Goal: Task Accomplishment & Management: Use online tool/utility

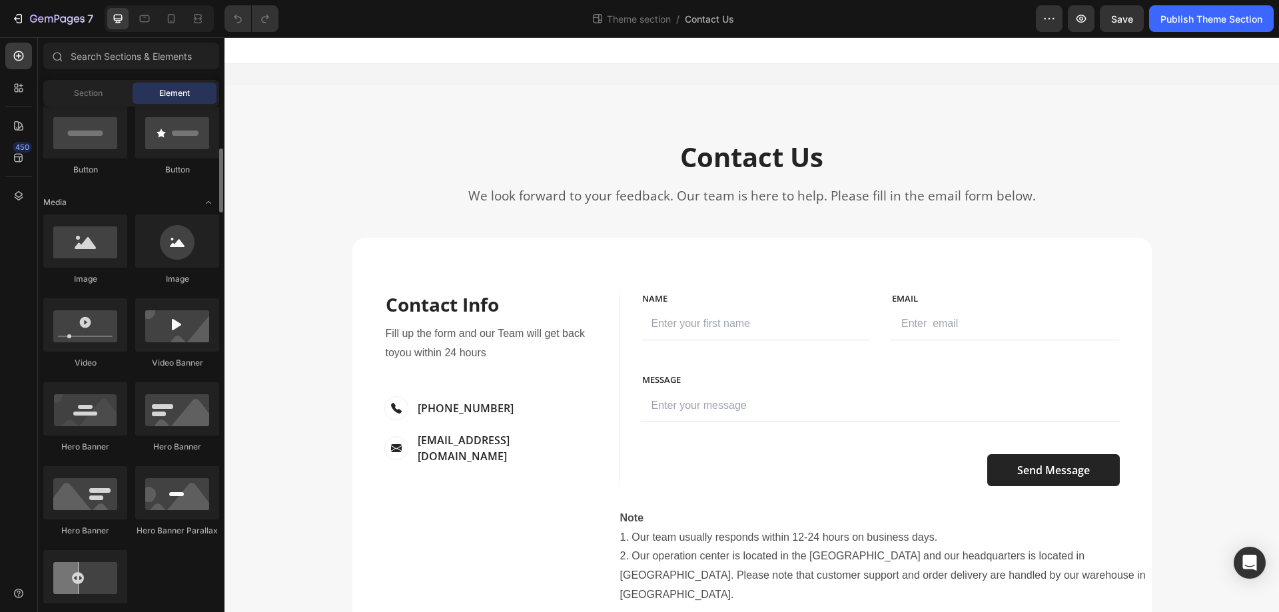
scroll to position [200, 0]
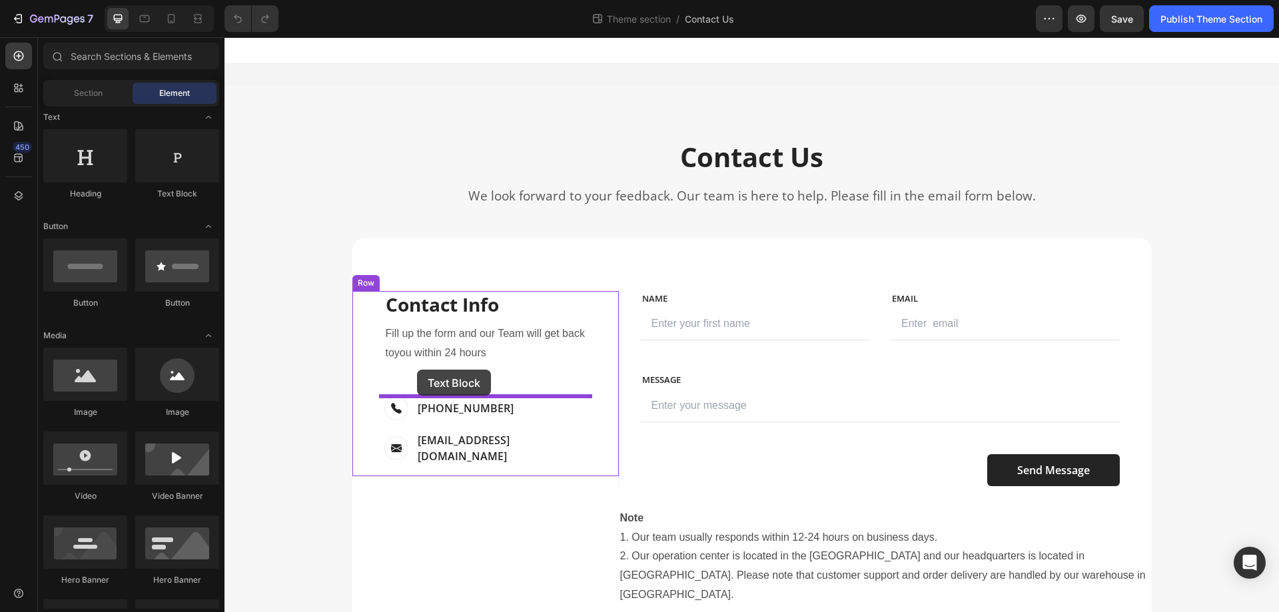
drag, startPoint x: 404, startPoint y: 202, endPoint x: 417, endPoint y: 370, distance: 168.3
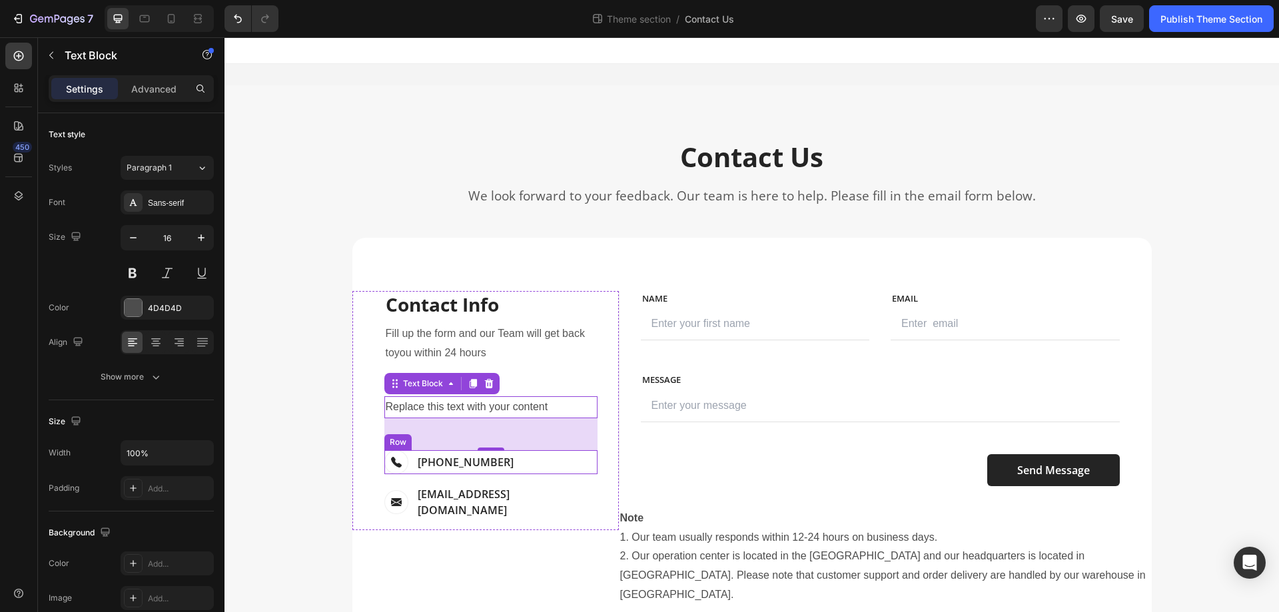
click at [515, 458] on div "Image [PHONE_NUMBER] Text block Row" at bounding box center [490, 462] width 213 height 24
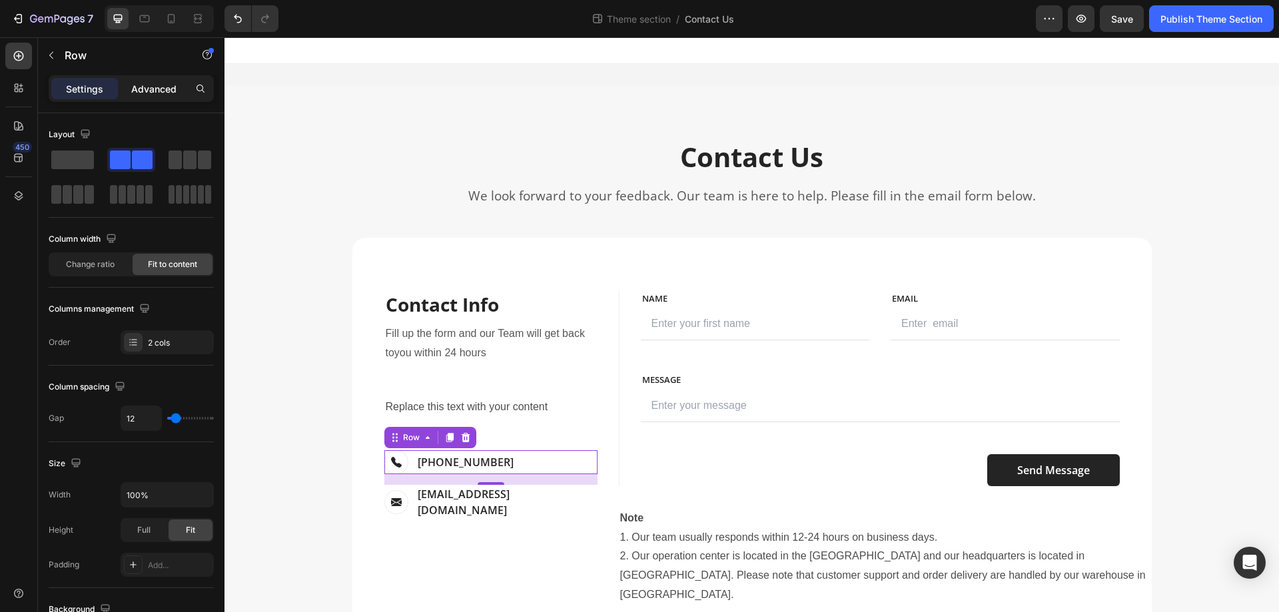
click at [160, 87] on p "Advanced" at bounding box center [153, 89] width 45 height 14
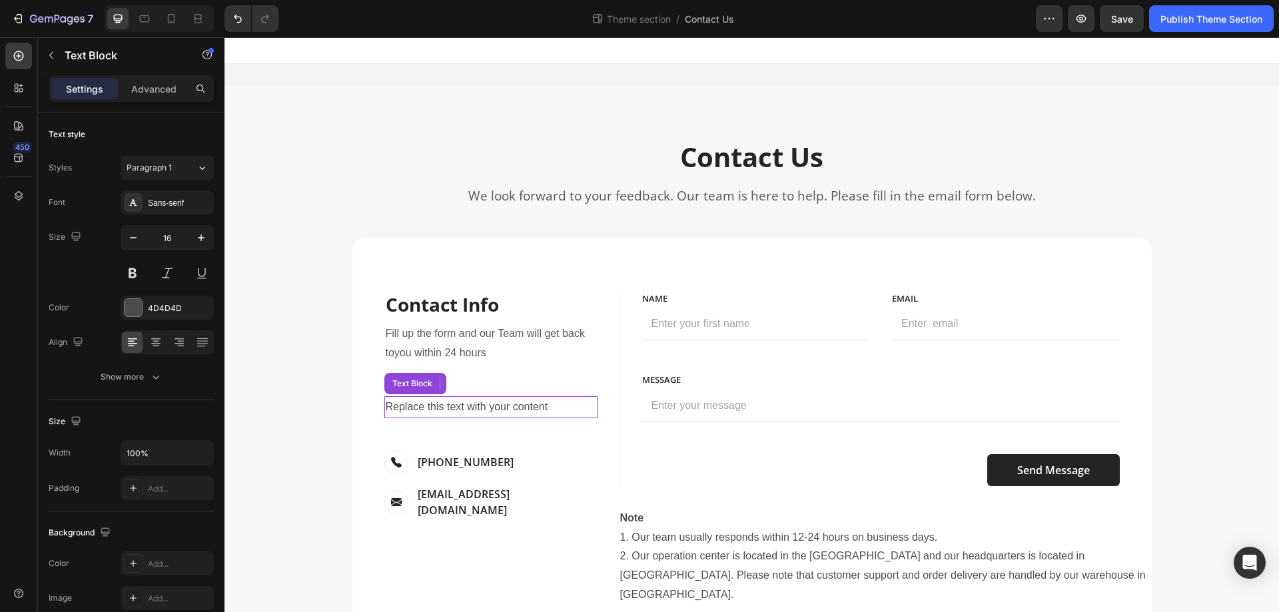
click at [565, 406] on div "Replace this text with your content" at bounding box center [490, 407] width 213 height 22
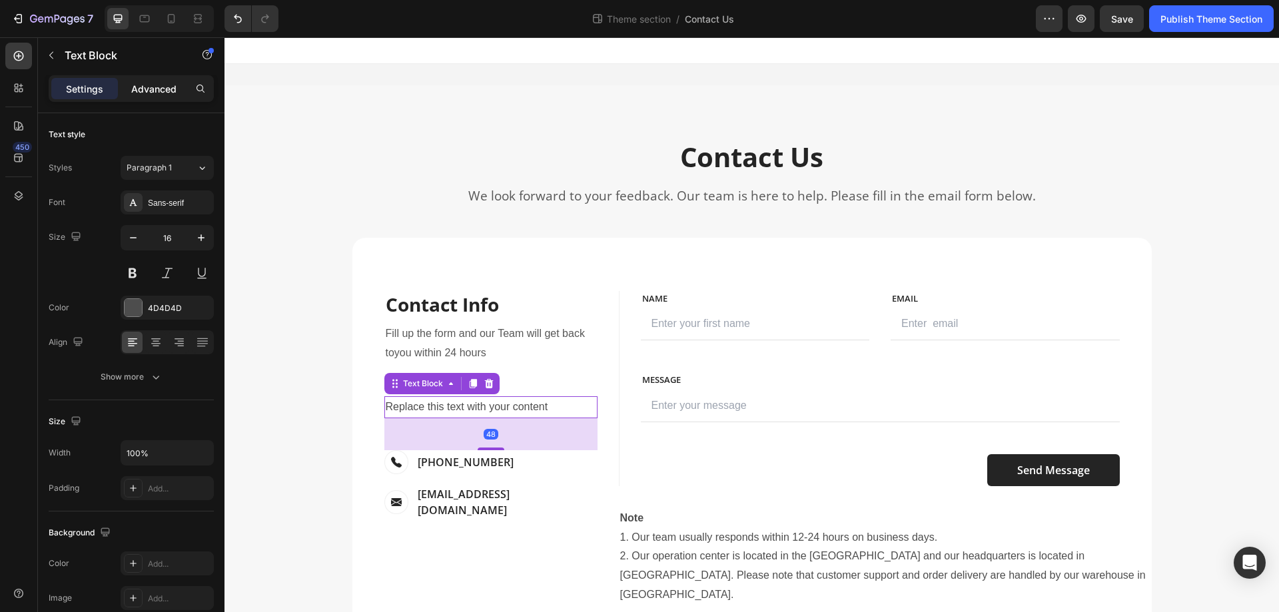
click at [174, 90] on p "Advanced" at bounding box center [153, 89] width 45 height 14
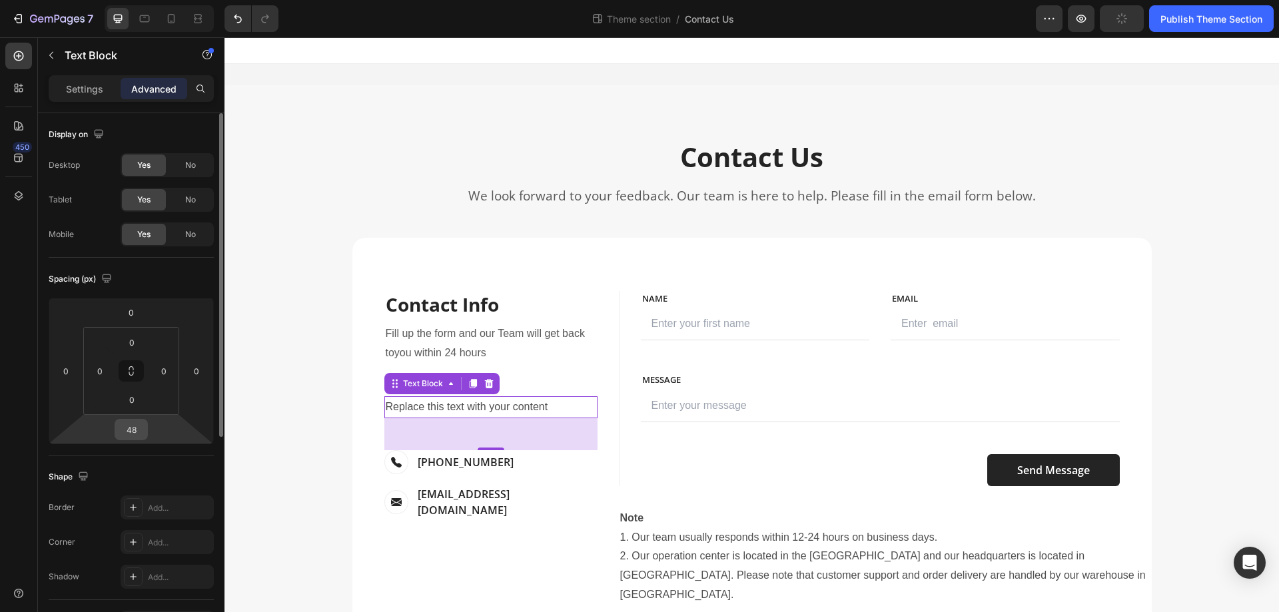
click at [133, 428] on input "48" at bounding box center [131, 430] width 27 height 20
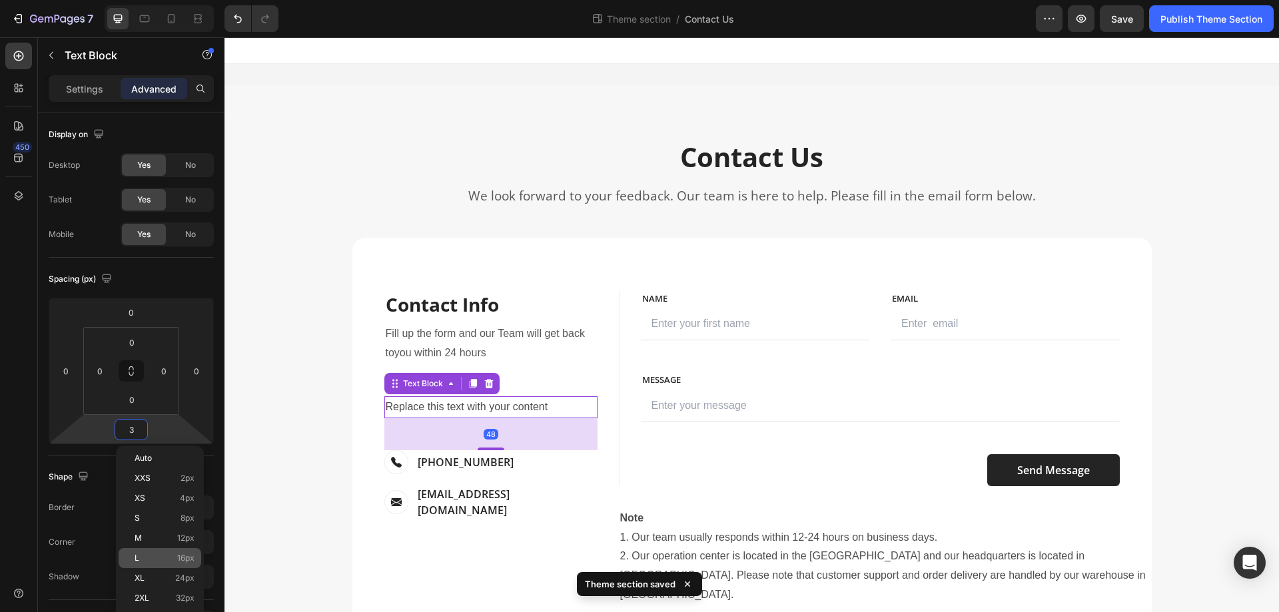
click at [176, 551] on div "L 16px" at bounding box center [160, 558] width 83 height 20
type input "16"
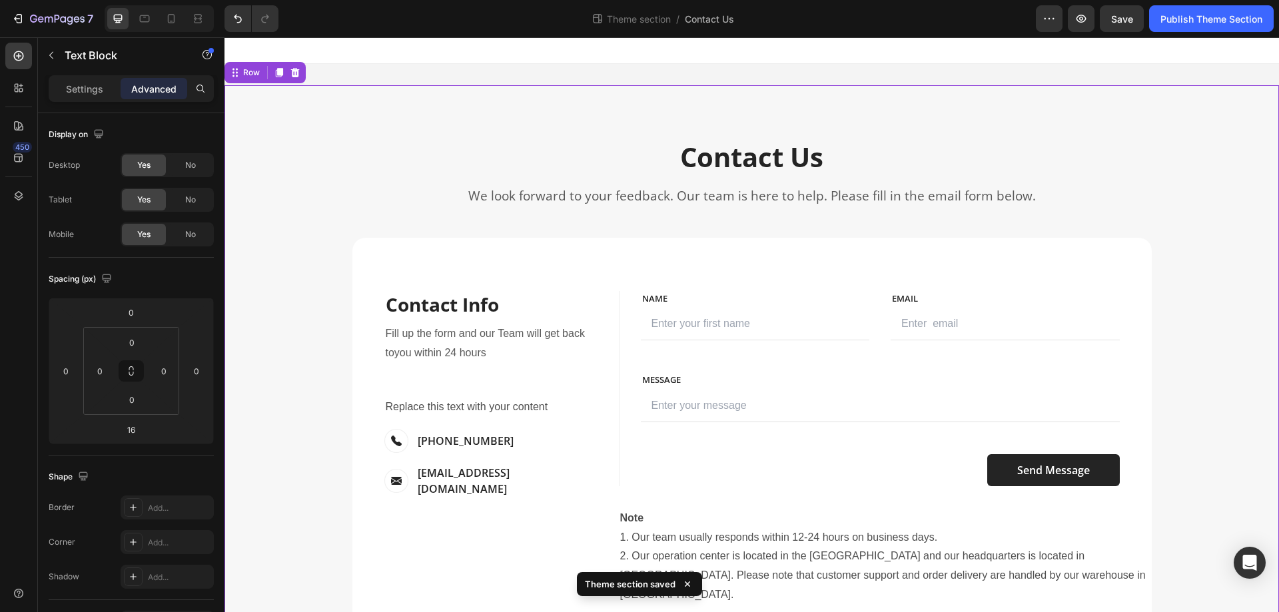
click at [1182, 317] on div "Contact Us Heading We look forward to your feedback. Our team is here to help. …" at bounding box center [751, 399] width 1034 height 521
click at [464, 407] on div "Replace this text with your content" at bounding box center [490, 407] width 213 height 22
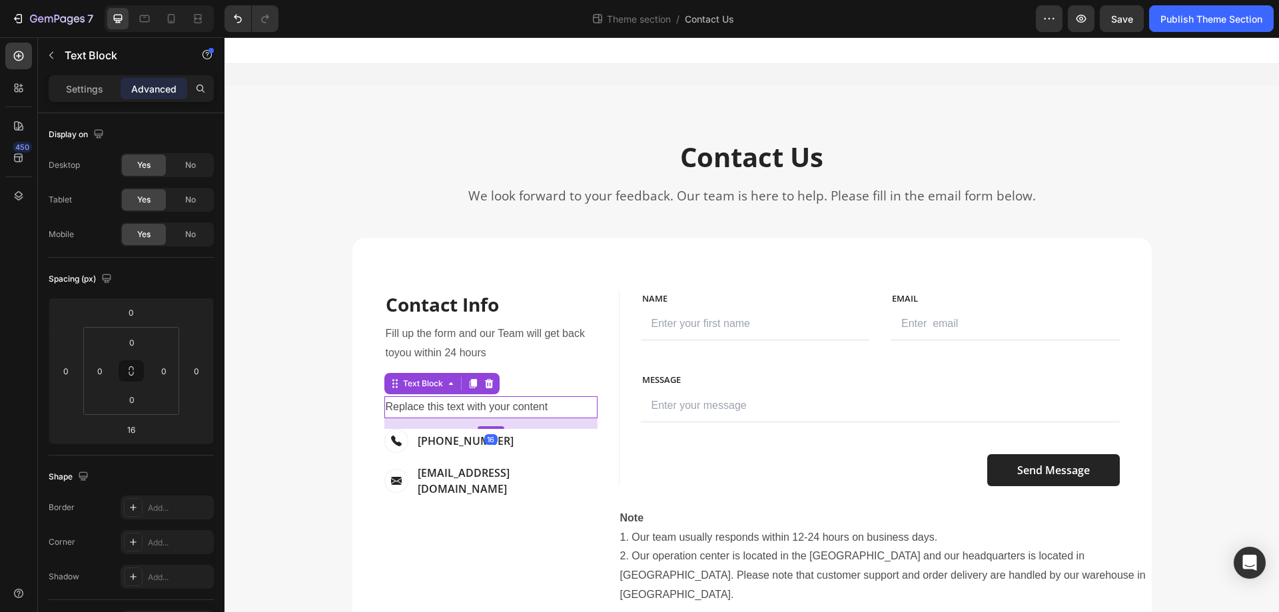
click at [464, 407] on div "Replace this text with your content" at bounding box center [490, 407] width 213 height 22
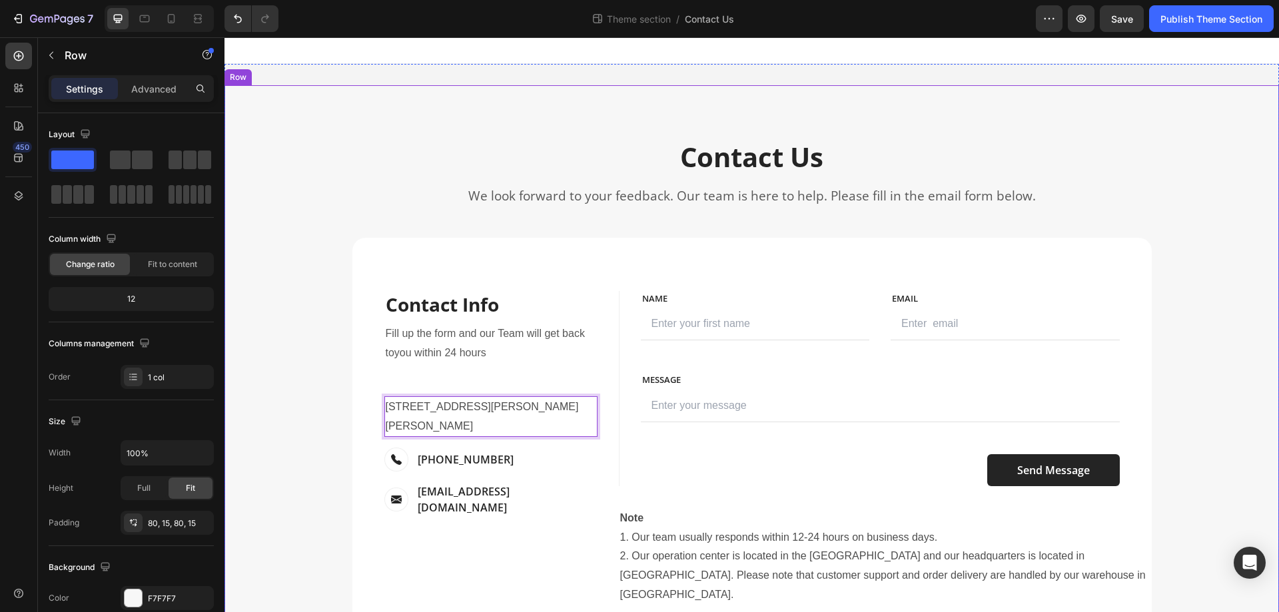
click at [1199, 371] on div "Contact Us Heading We look forward to your feedback. Our team is here to help. …" at bounding box center [751, 399] width 1034 height 521
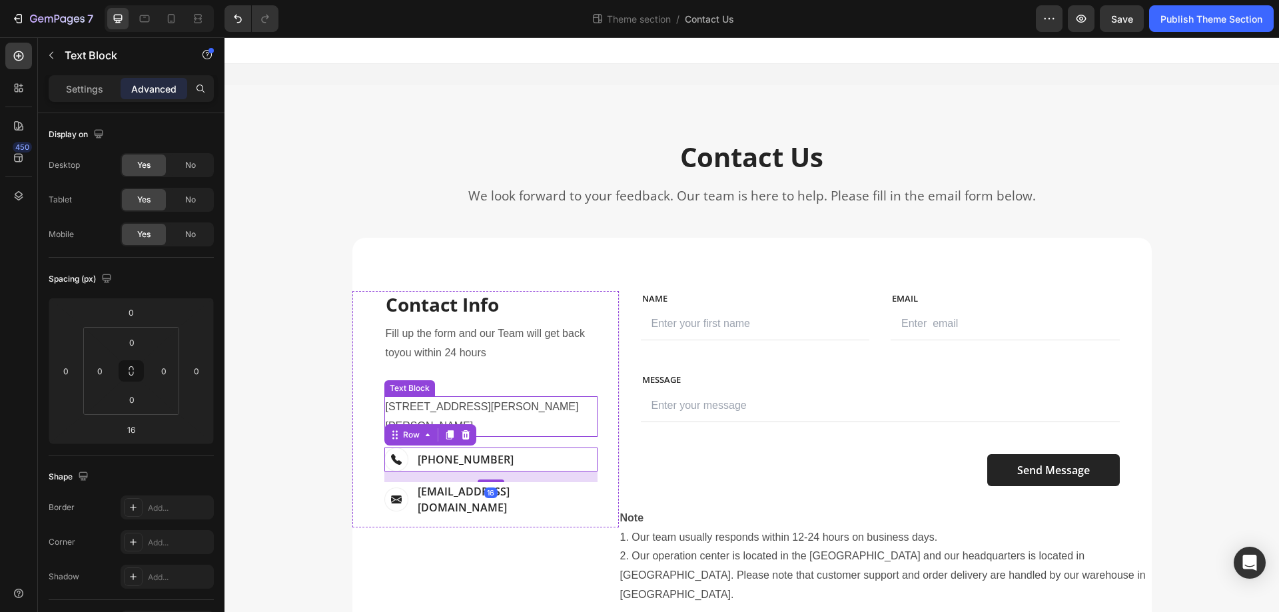
click at [483, 409] on p "[STREET_ADDRESS][PERSON_NAME][PERSON_NAME]" at bounding box center [491, 417] width 210 height 39
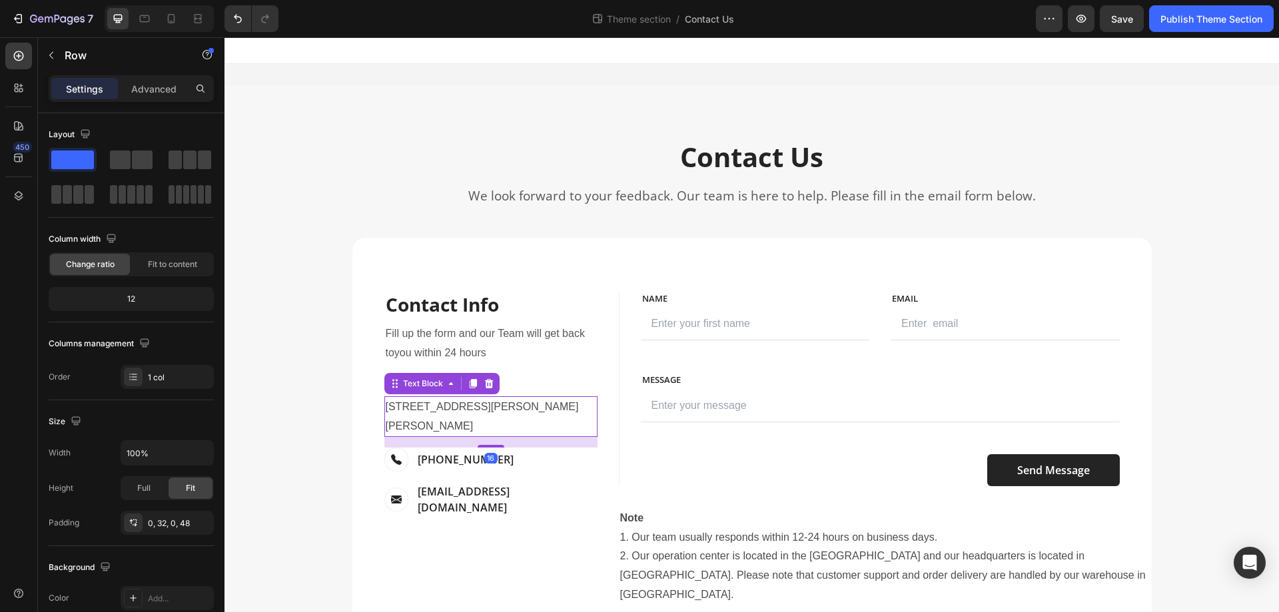
click at [507, 409] on p "[STREET_ADDRESS][PERSON_NAME][PERSON_NAME]" at bounding box center [491, 417] width 210 height 39
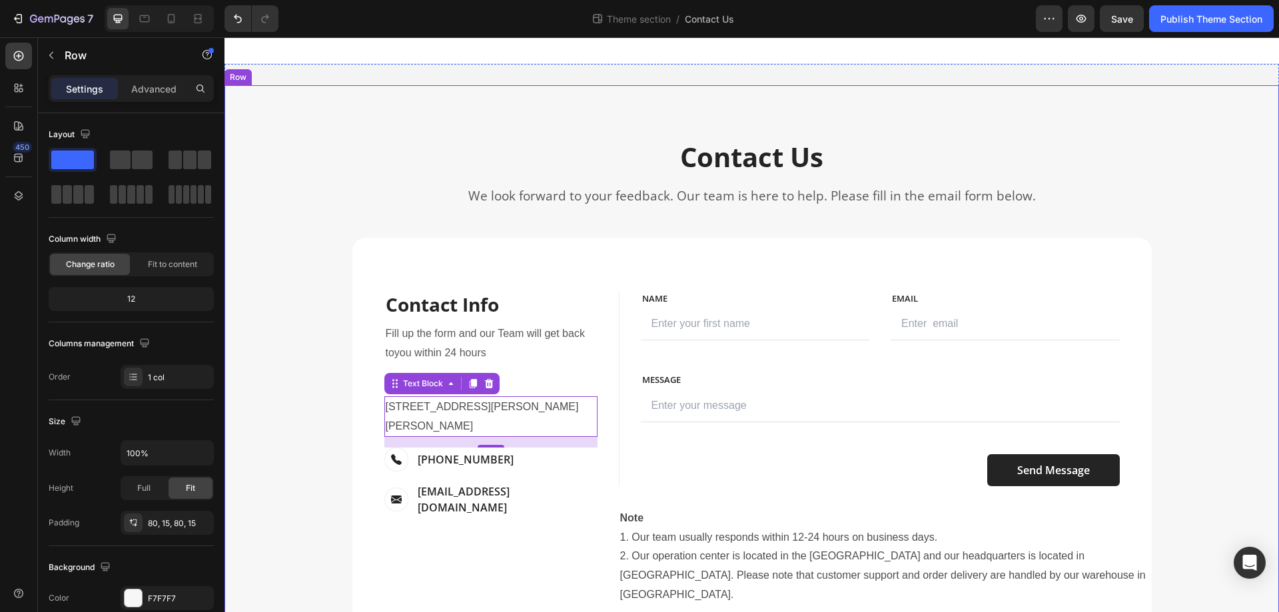
click at [1179, 363] on div "Contact Us Heading We look forward to your feedback. Our team is here to help. …" at bounding box center [751, 399] width 1034 height 521
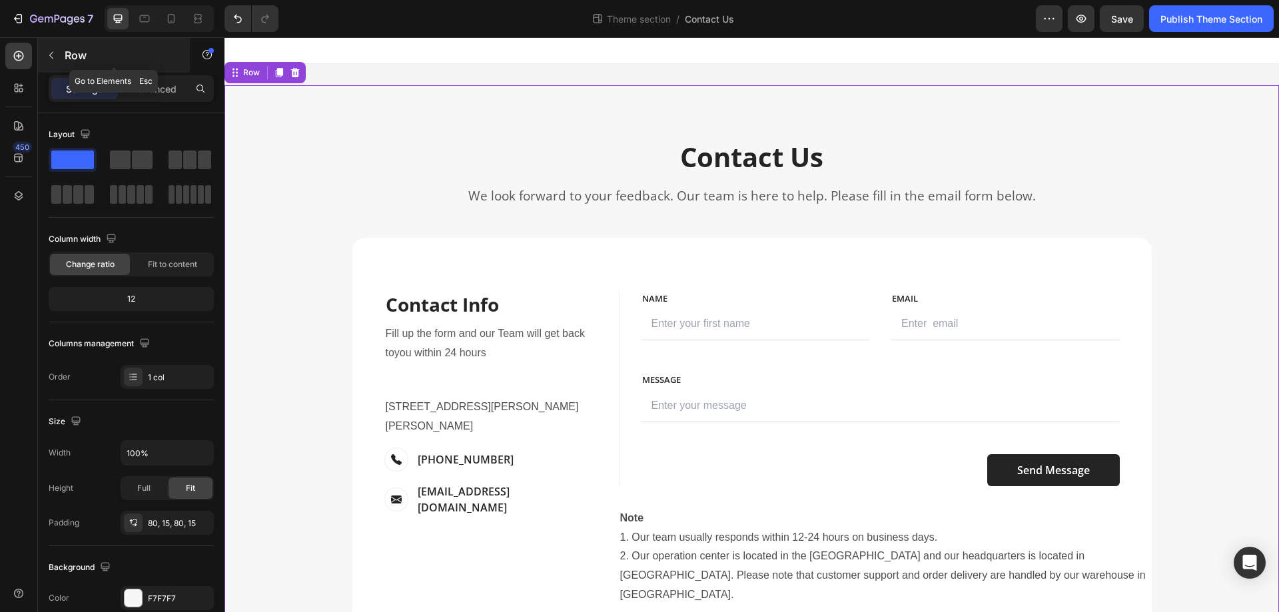
click at [61, 54] on button "button" at bounding box center [51, 55] width 21 height 21
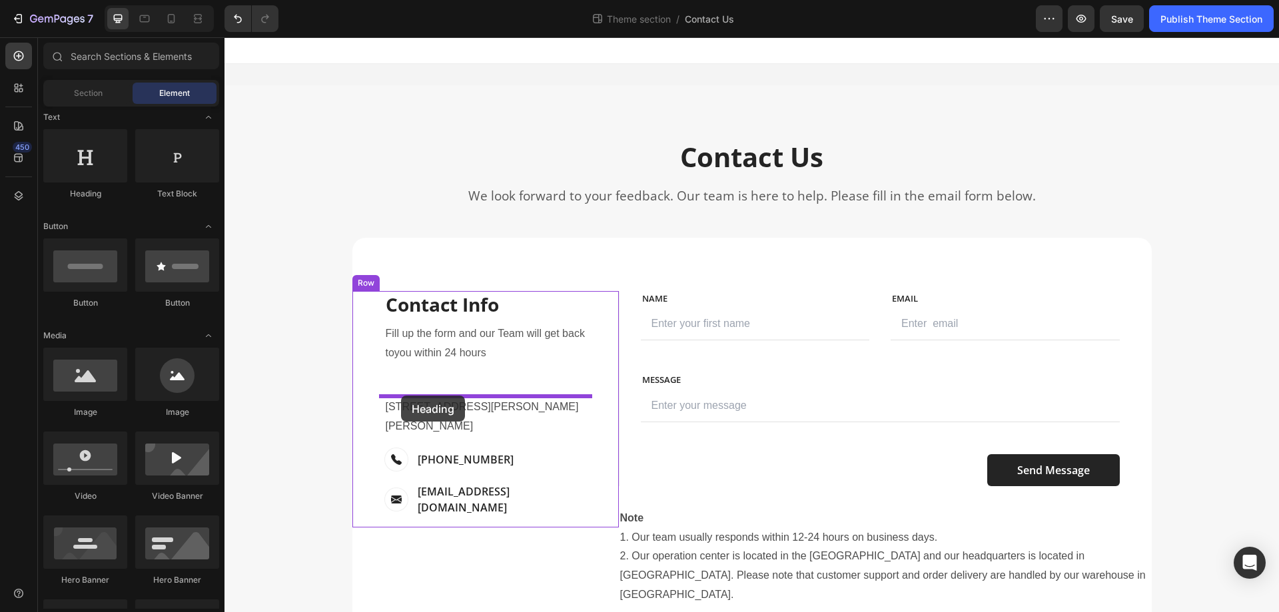
drag, startPoint x: 303, startPoint y: 202, endPoint x: 401, endPoint y: 396, distance: 216.5
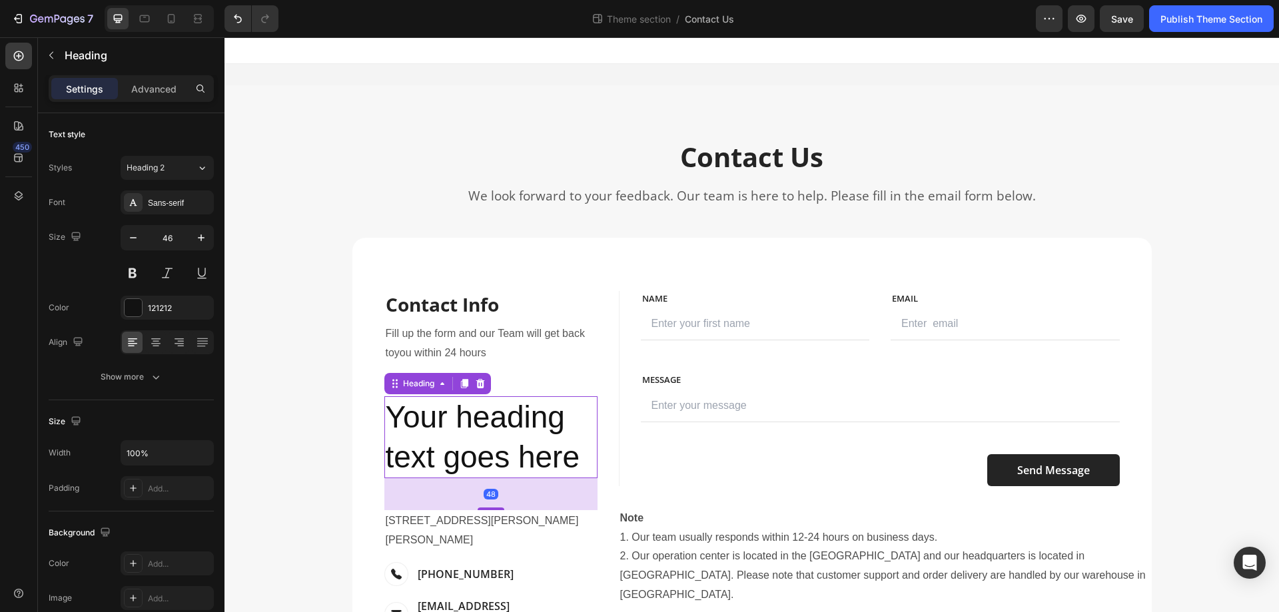
click at [440, 432] on h2 "Your heading text goes here" at bounding box center [490, 437] width 213 height 83
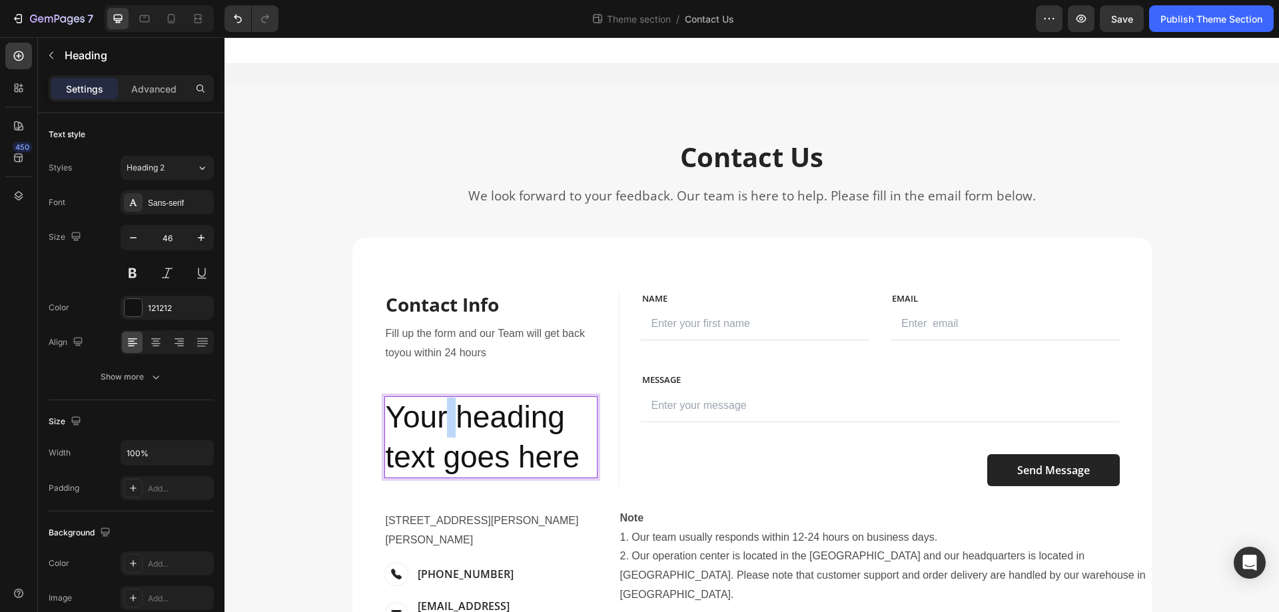
click at [440, 432] on p "Your heading text goes here" at bounding box center [491, 438] width 210 height 80
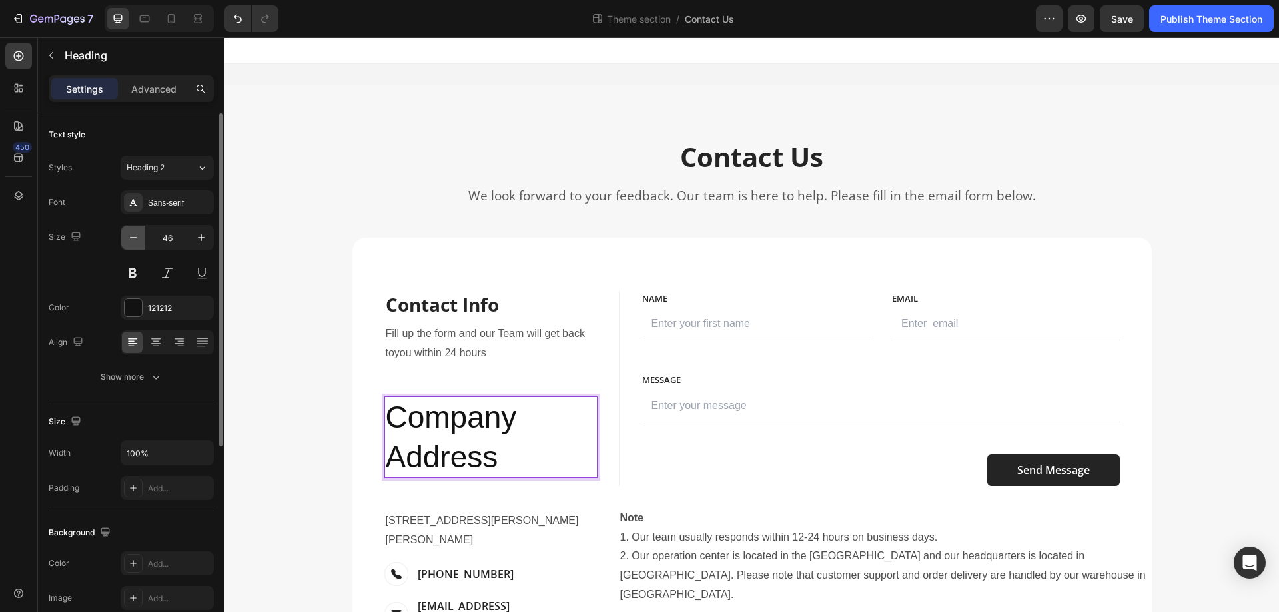
click at [135, 241] on icon "button" at bounding box center [133, 237] width 13 height 13
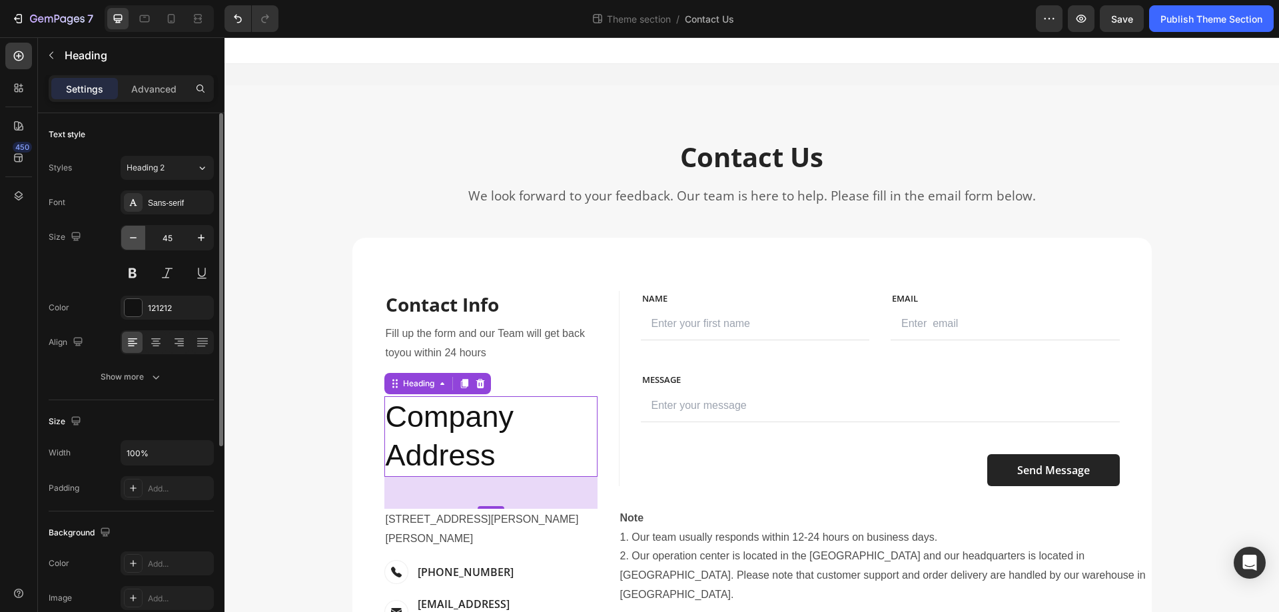
click at [135, 241] on icon "button" at bounding box center [133, 237] width 13 height 13
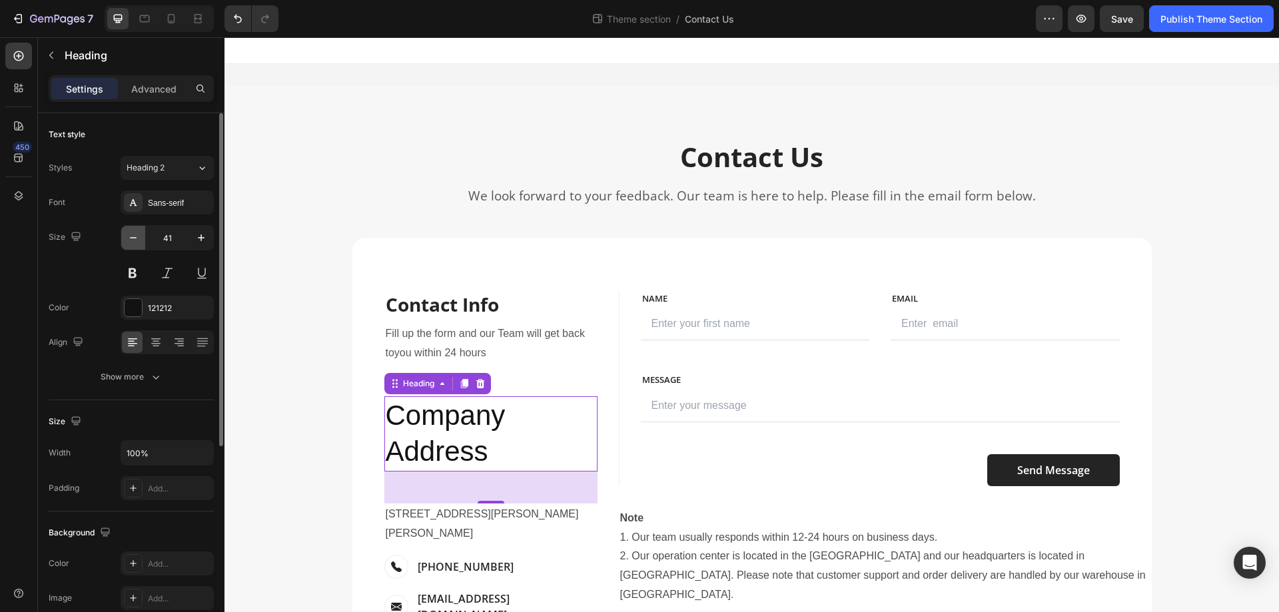
click at [135, 241] on icon "button" at bounding box center [133, 237] width 13 height 13
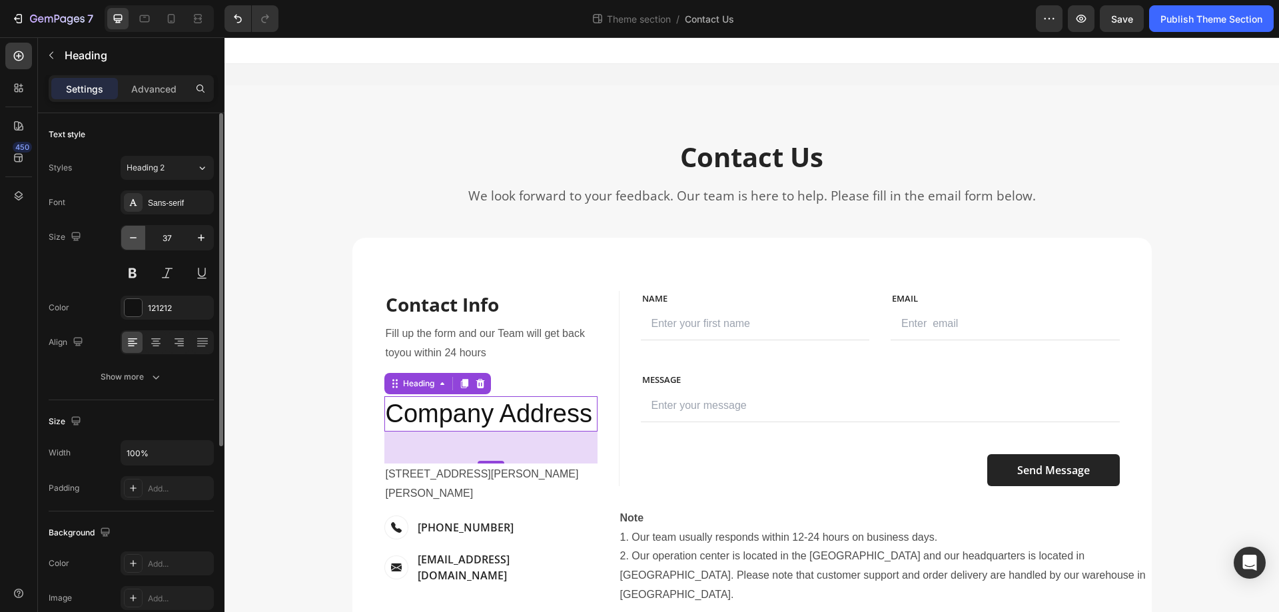
click at [135, 241] on icon "button" at bounding box center [133, 237] width 13 height 13
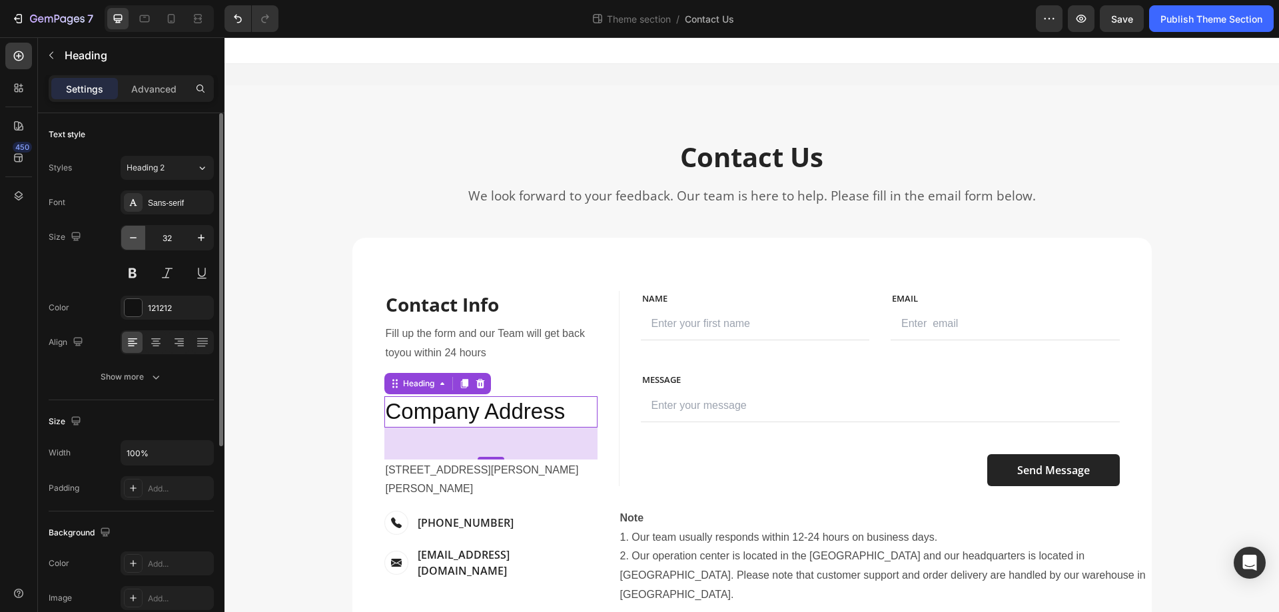
click at [135, 241] on icon "button" at bounding box center [133, 237] width 13 height 13
type input "29"
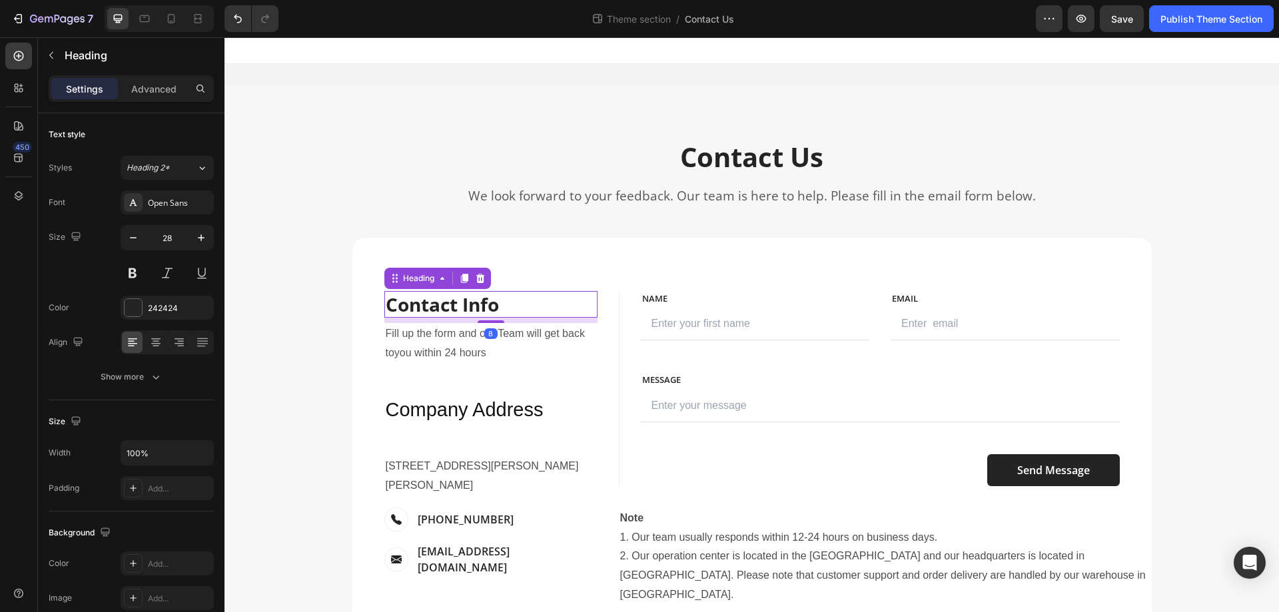
click at [517, 306] on p "Contact Info" at bounding box center [491, 304] width 210 height 24
click at [558, 417] on p "Company Address" at bounding box center [491, 410] width 210 height 25
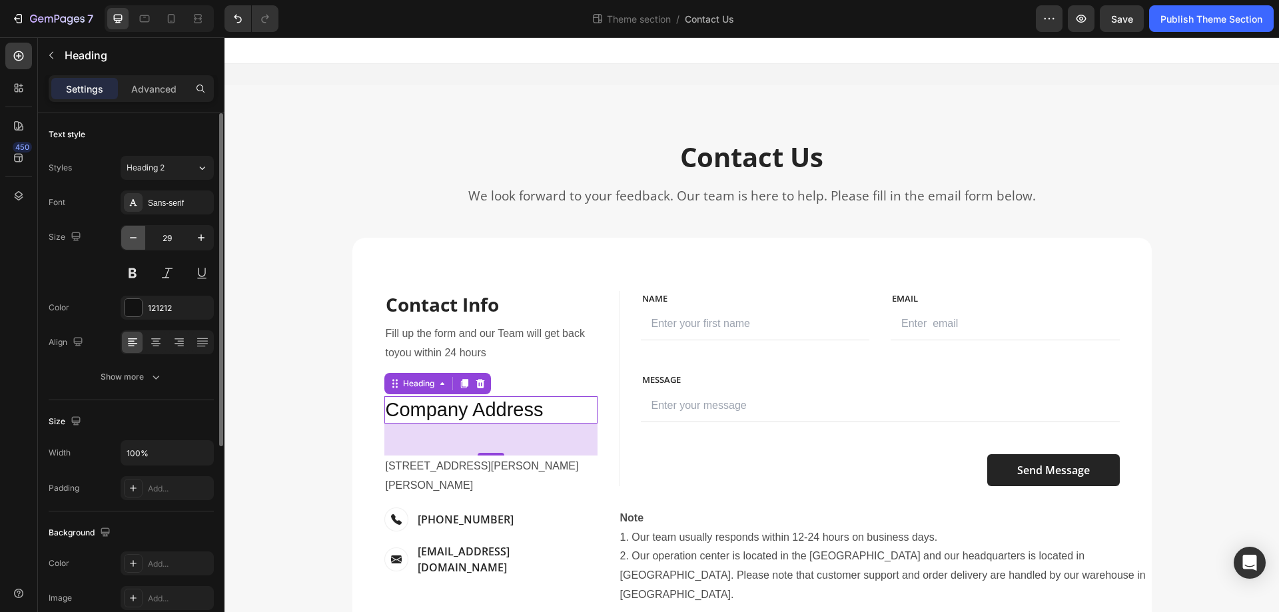
click at [134, 239] on icon "button" at bounding box center [133, 237] width 13 height 13
type input "26"
click at [164, 84] on p "Advanced" at bounding box center [153, 89] width 45 height 14
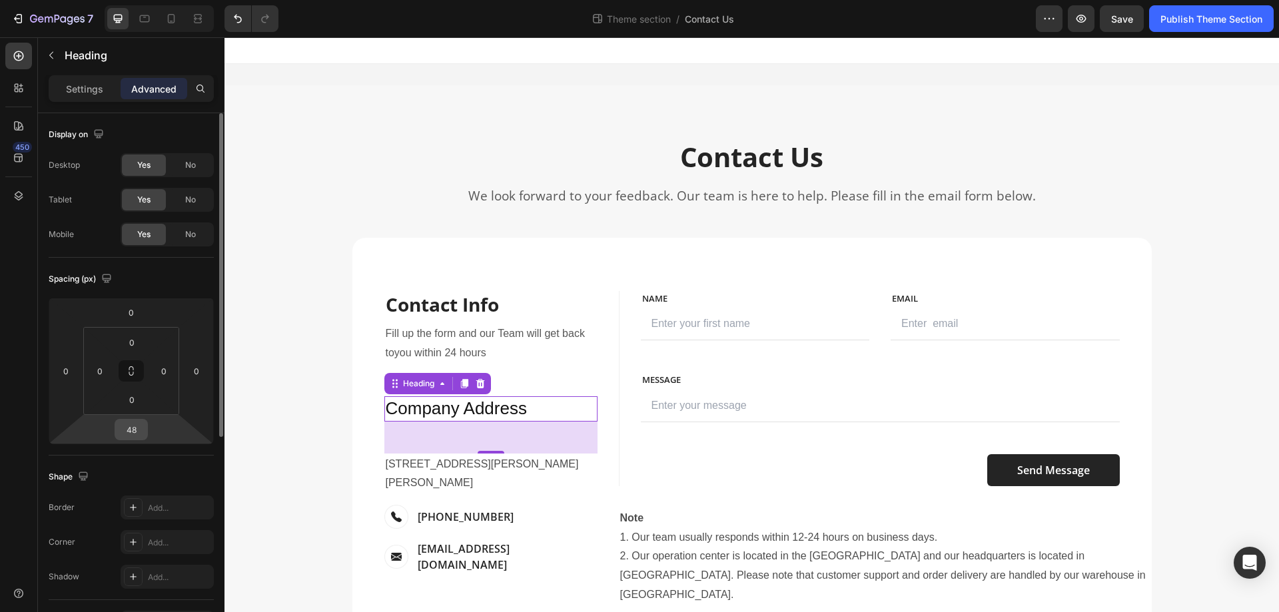
click at [135, 434] on input "48" at bounding box center [131, 430] width 27 height 20
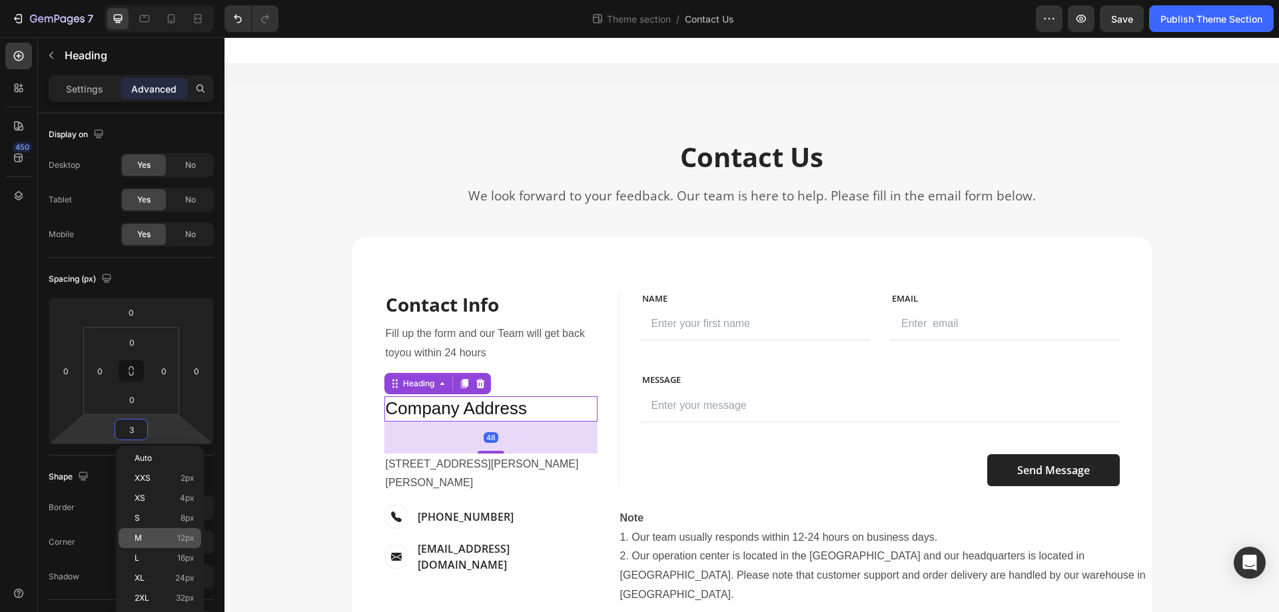
click at [174, 531] on div "M 12px" at bounding box center [160, 538] width 83 height 20
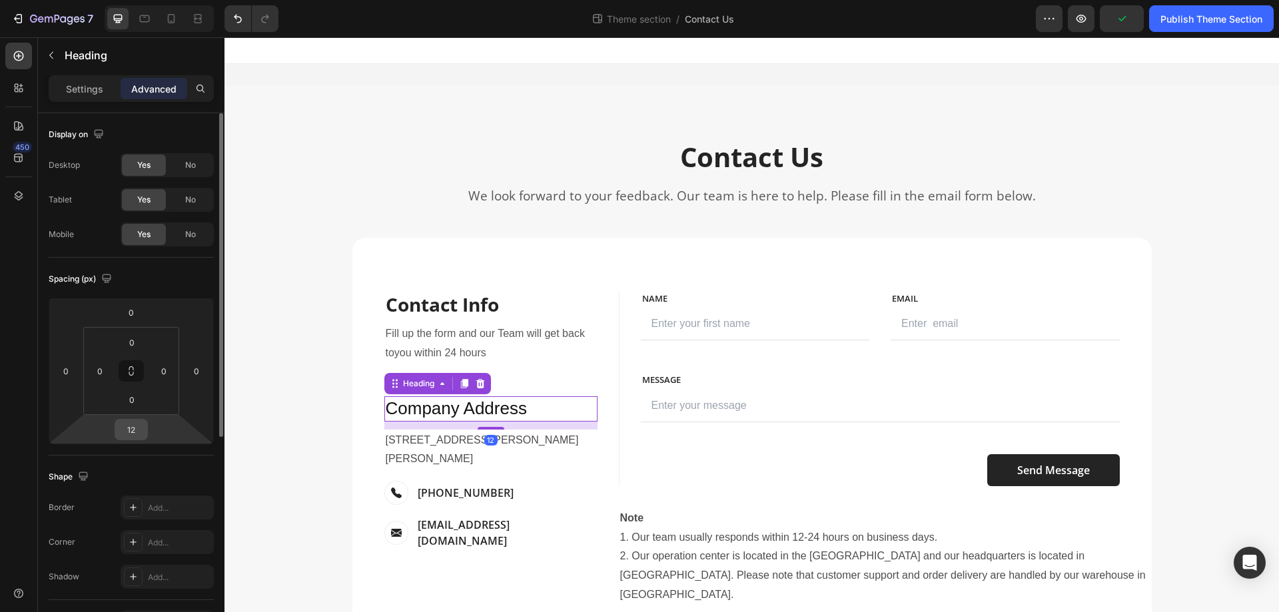
click at [137, 430] on input "12" at bounding box center [131, 430] width 27 height 20
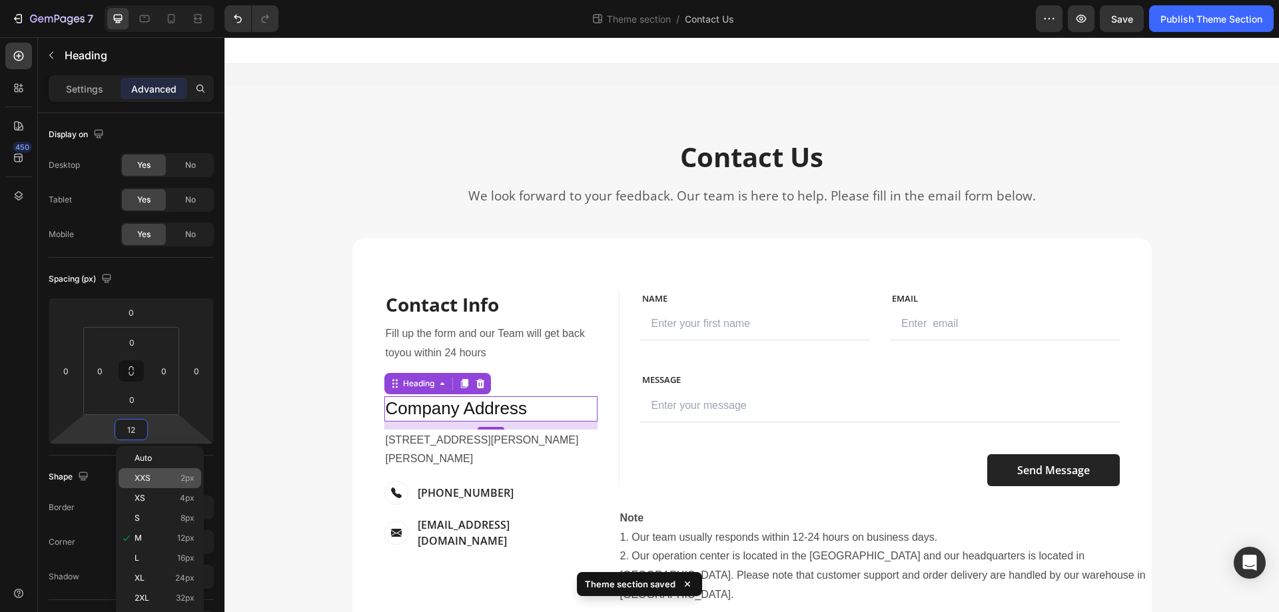
click at [164, 479] on p "XXS 2px" at bounding box center [165, 478] width 60 height 9
type input "2"
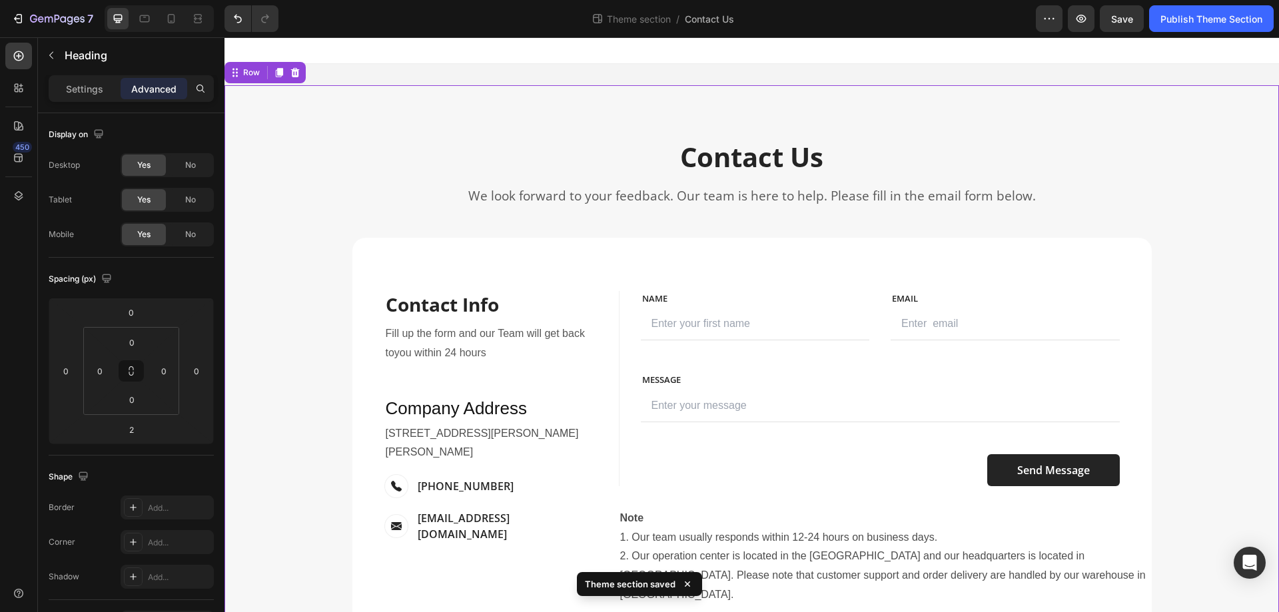
click at [1201, 418] on div "Contact Us Heading We look forward to your feedback. Our team is here to help. …" at bounding box center [751, 399] width 1034 height 521
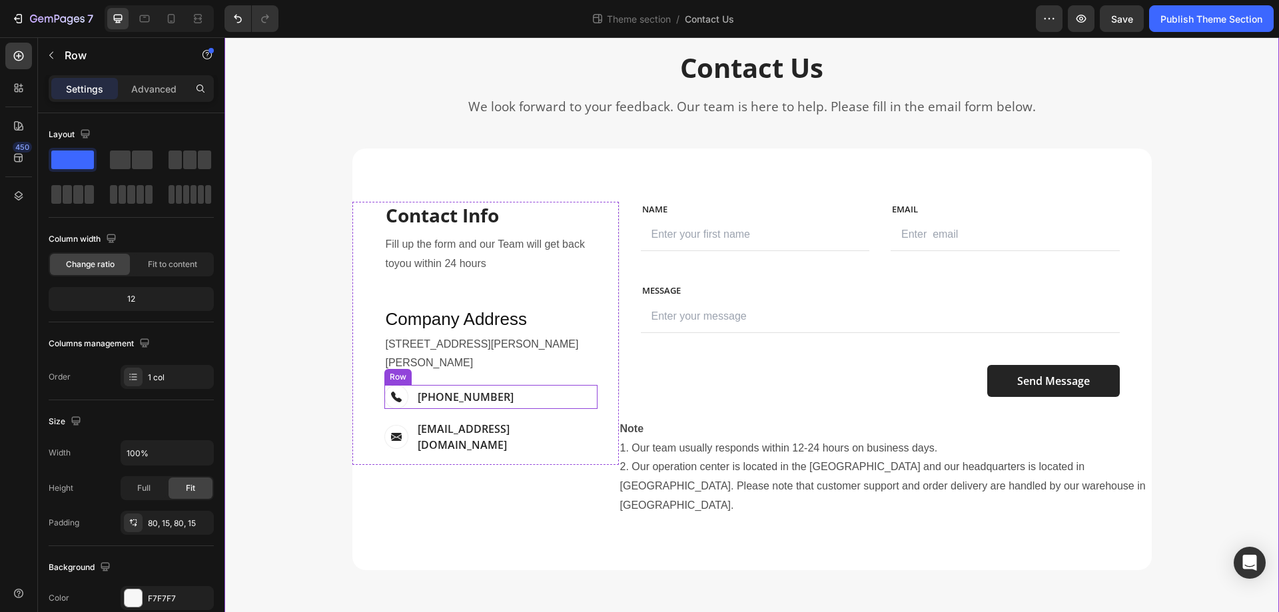
scroll to position [103, 0]
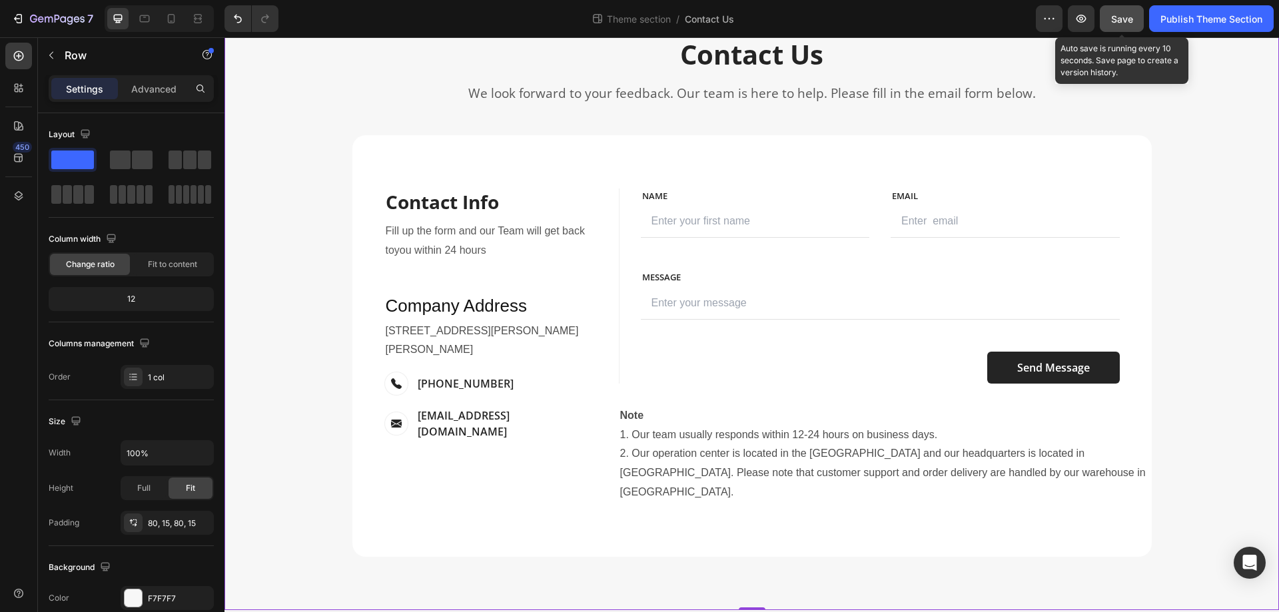
click at [1114, 21] on span "Save" at bounding box center [1122, 18] width 22 height 11
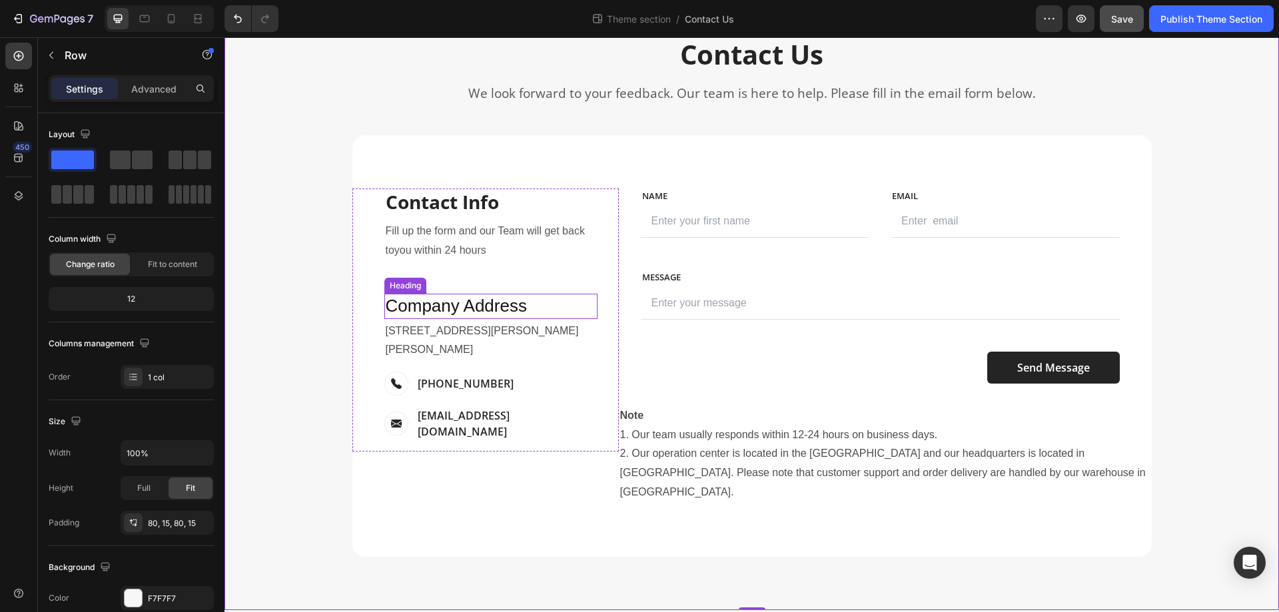
click at [477, 308] on p "Company Address" at bounding box center [491, 306] width 210 height 23
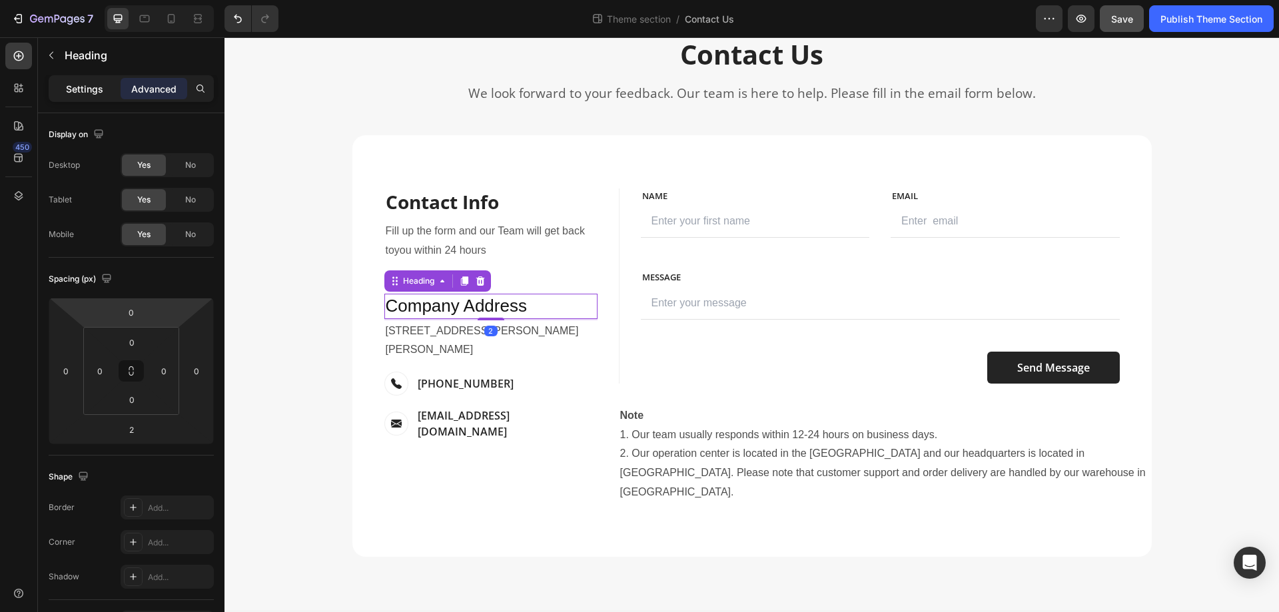
click at [91, 95] on p "Settings" at bounding box center [84, 89] width 37 height 14
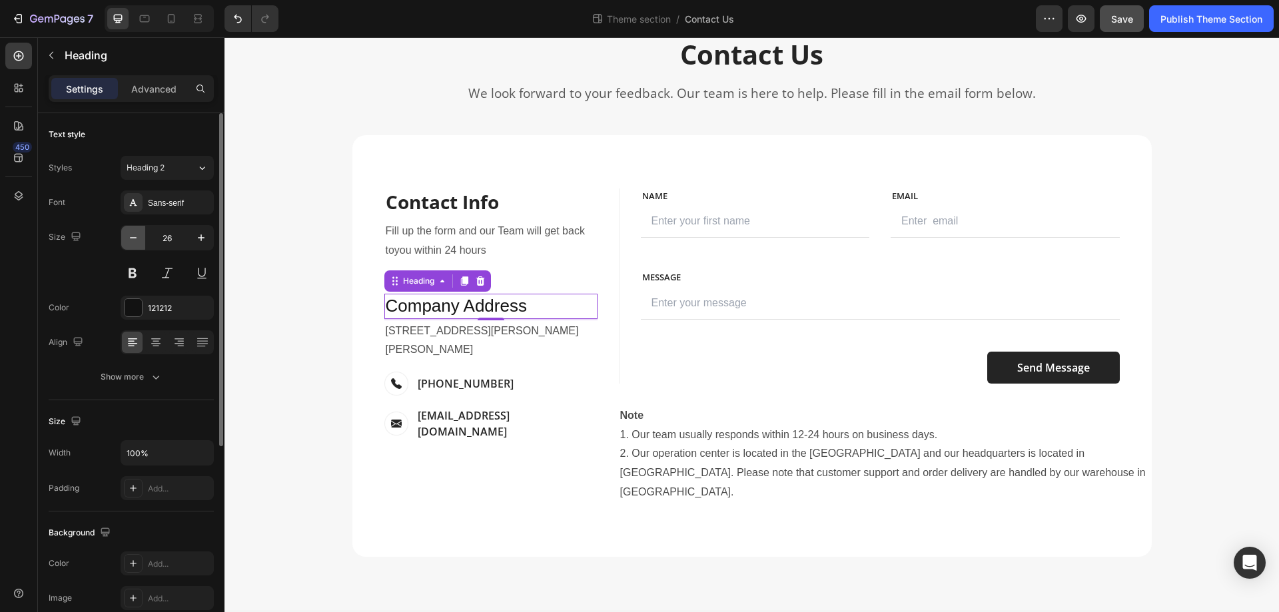
click at [135, 241] on icon "button" at bounding box center [133, 237] width 13 height 13
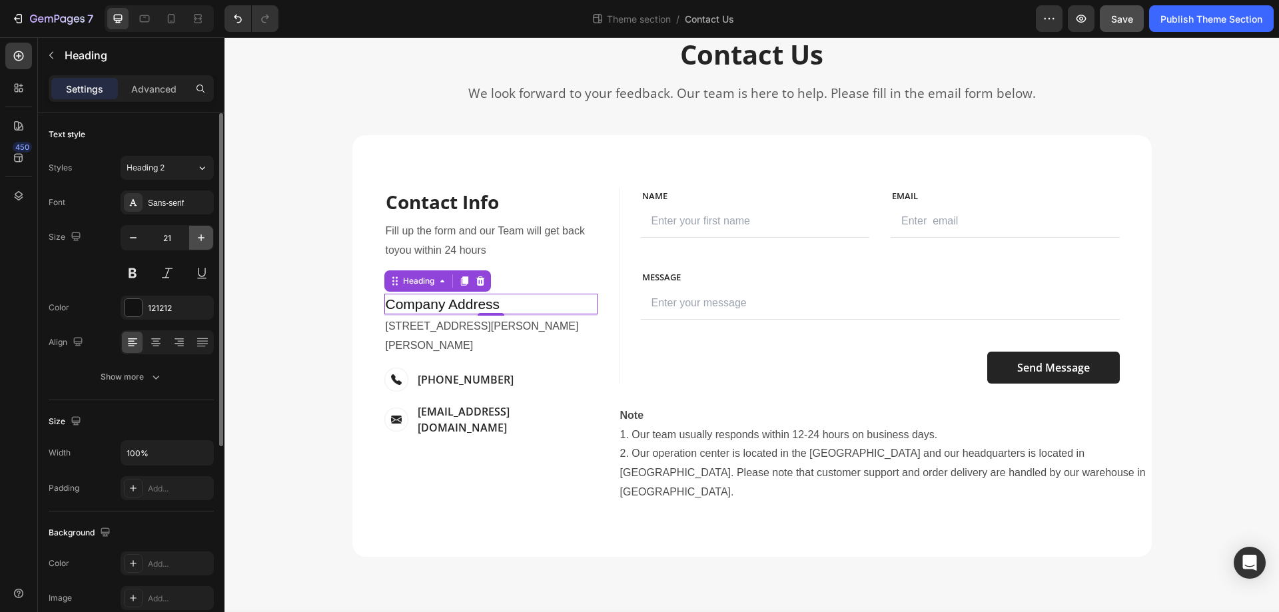
click at [194, 239] on button "button" at bounding box center [201, 238] width 24 height 24
type input "22"
click at [1201, 262] on div "Contact Us Heading We look forward to your feedback. Our team is here to help. …" at bounding box center [751, 296] width 1034 height 521
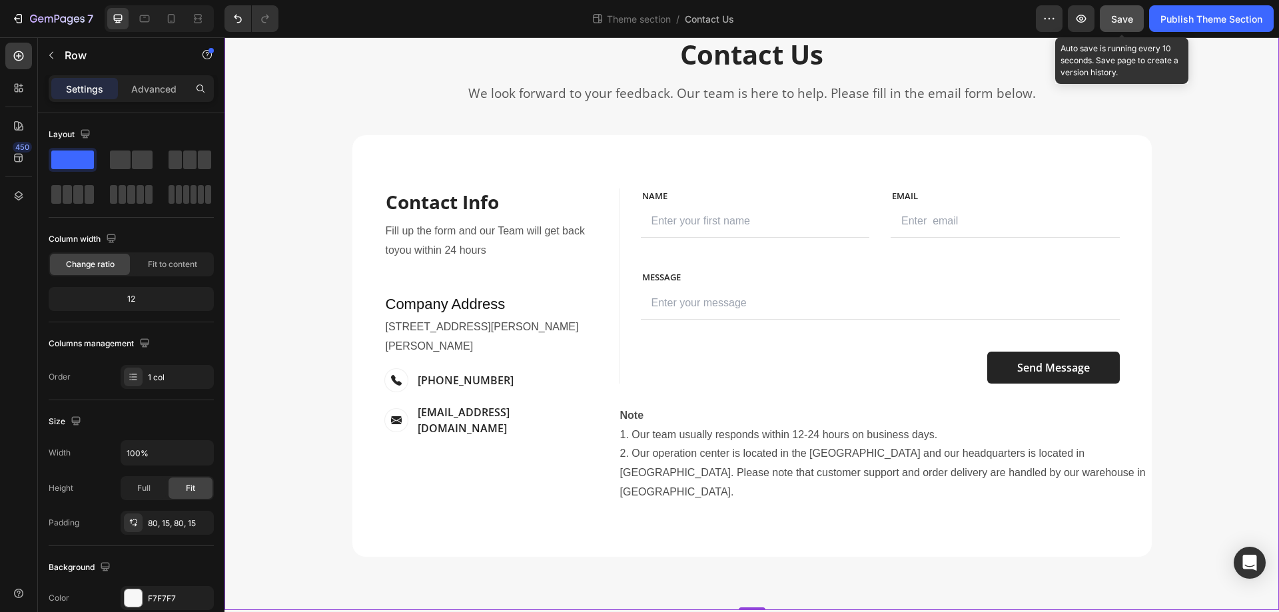
click at [1124, 21] on span "Save" at bounding box center [1122, 18] width 22 height 11
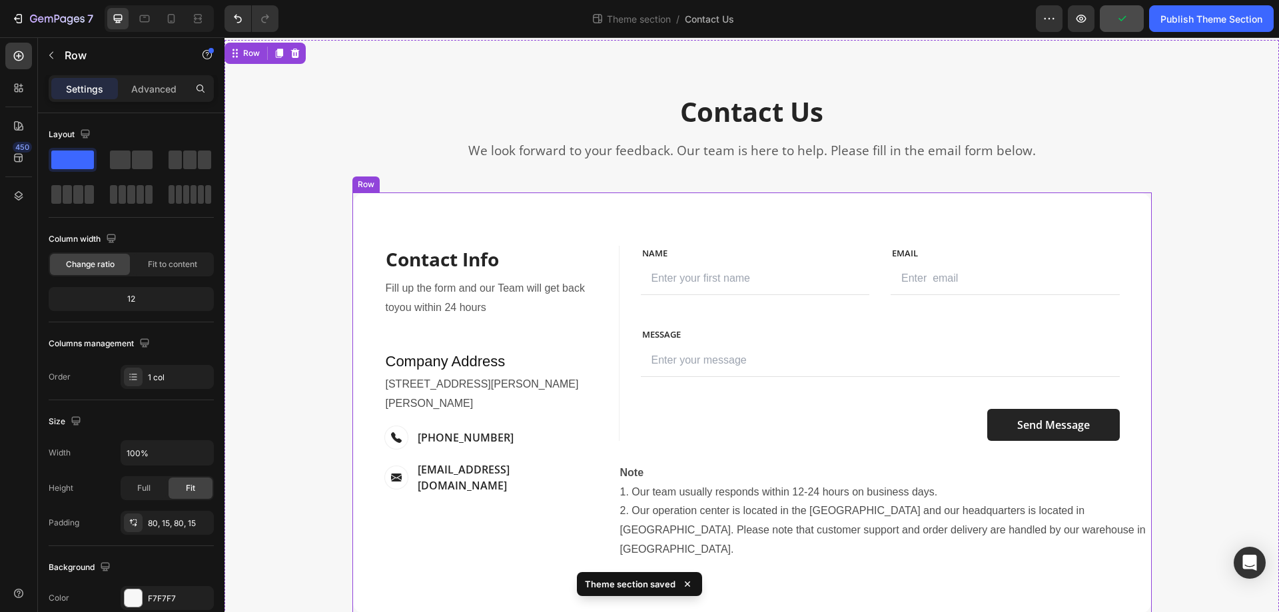
scroll to position [0, 0]
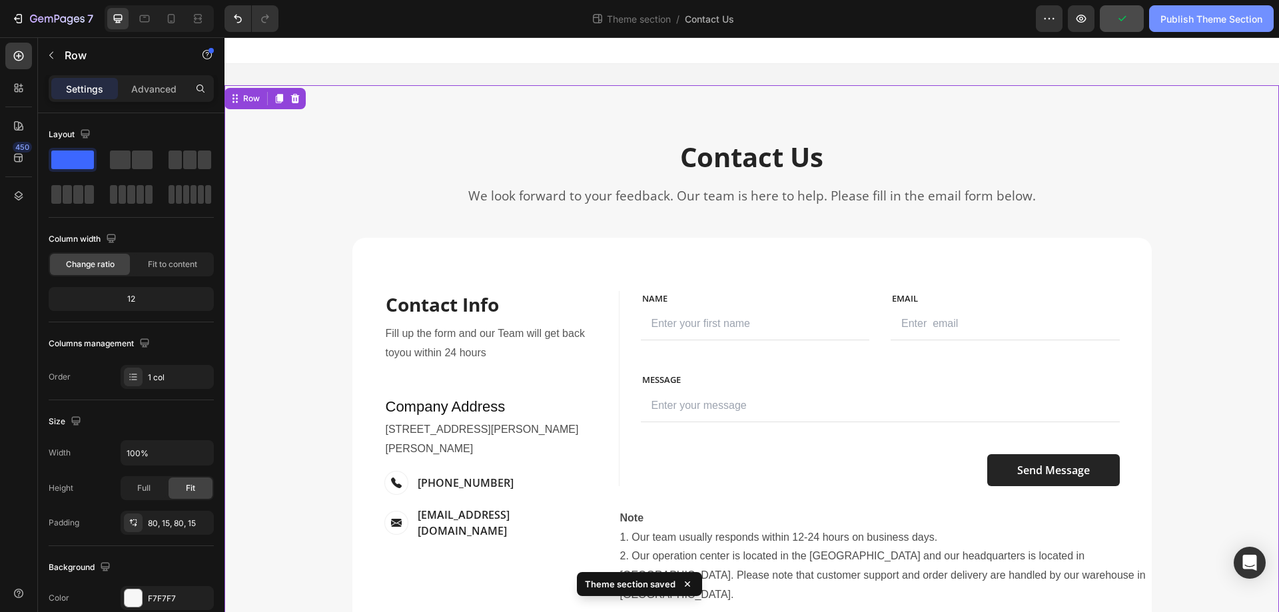
click at [1197, 18] on div "Publish Theme Section" at bounding box center [1211, 19] width 102 height 14
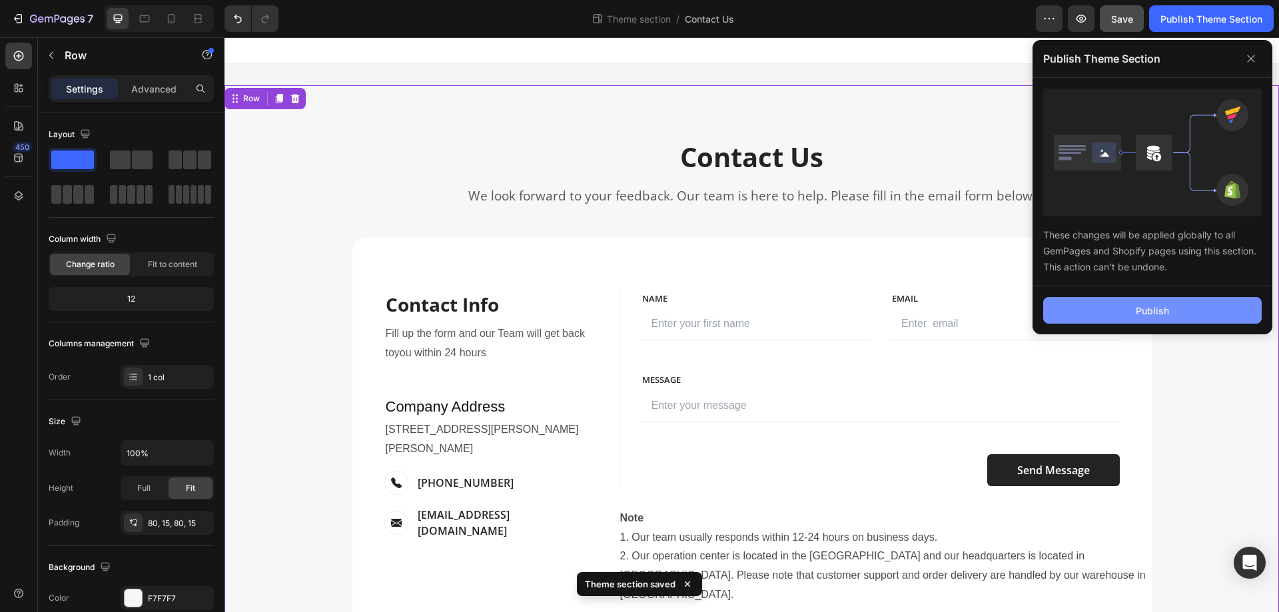
click at [1151, 304] on div "Publish" at bounding box center [1151, 311] width 33 height 14
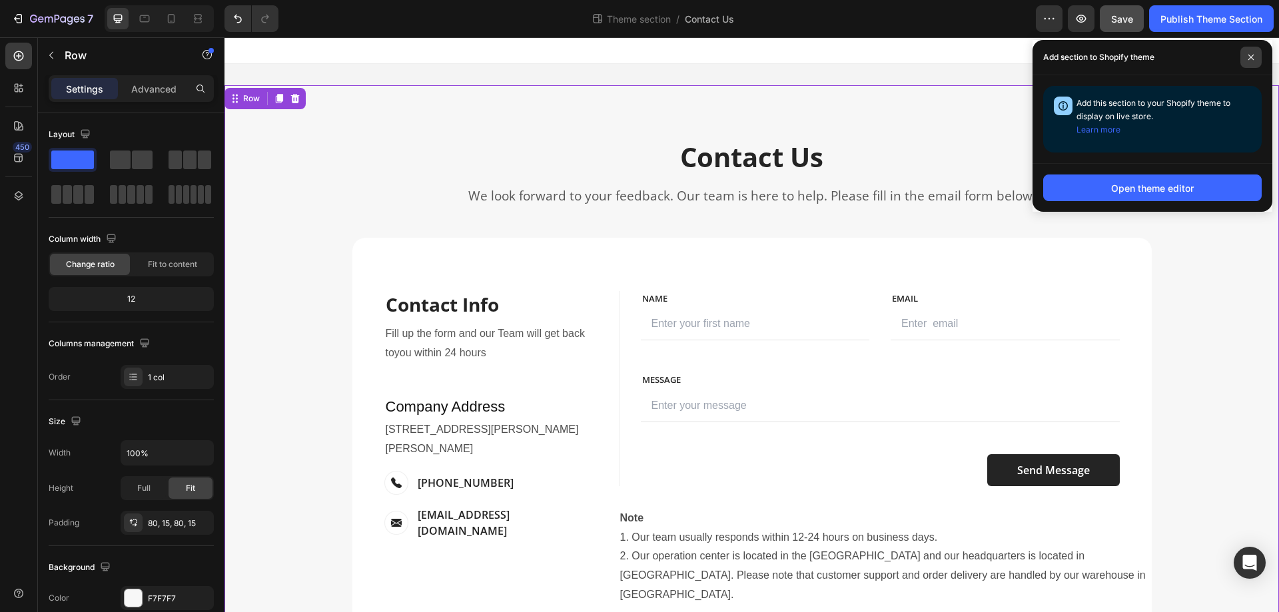
click at [1252, 53] on span at bounding box center [1250, 57] width 21 height 21
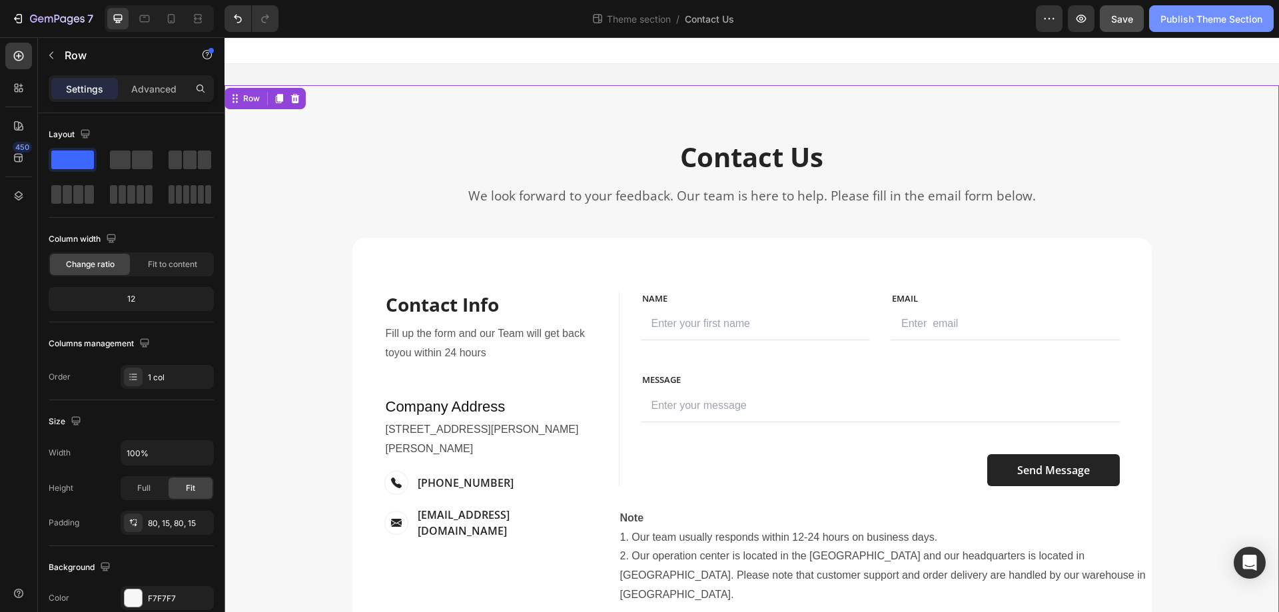
click at [1160, 13] on div "Publish Theme Section" at bounding box center [1211, 19] width 102 height 14
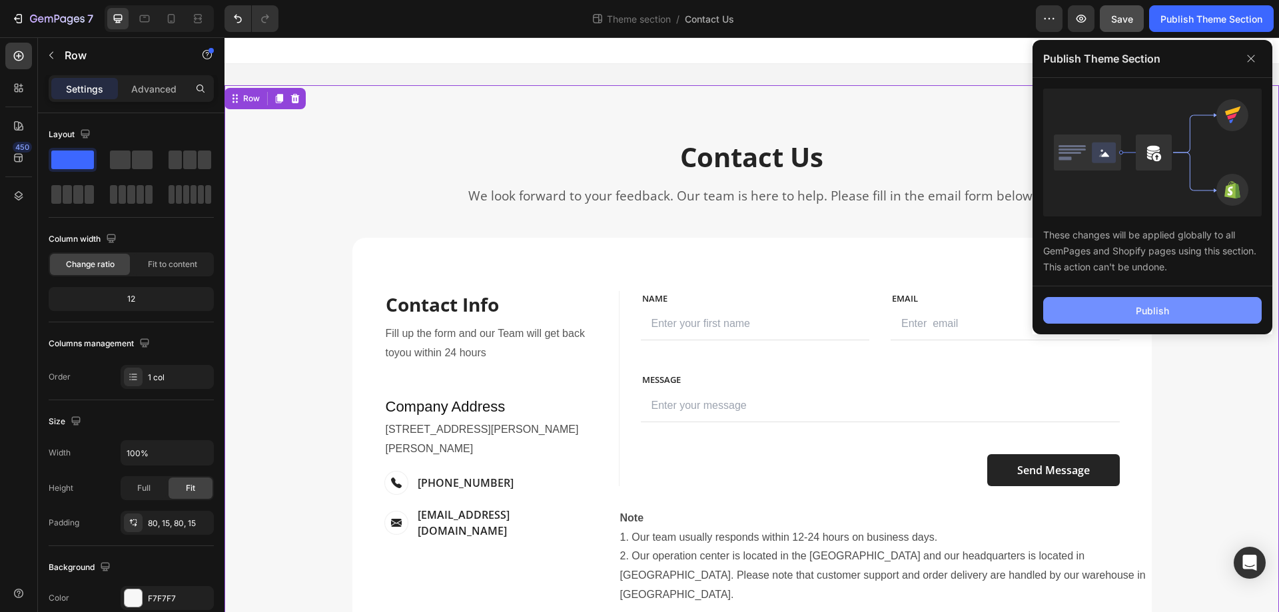
click at [1171, 308] on button "Publish" at bounding box center [1152, 310] width 218 height 27
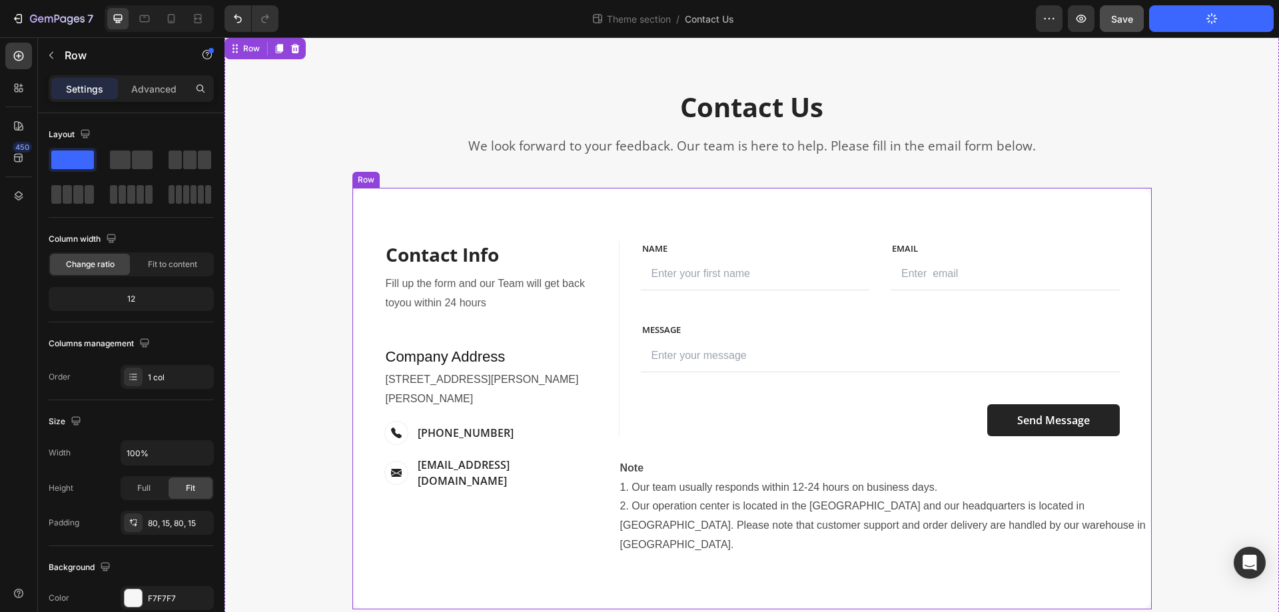
scroll to position [103, 0]
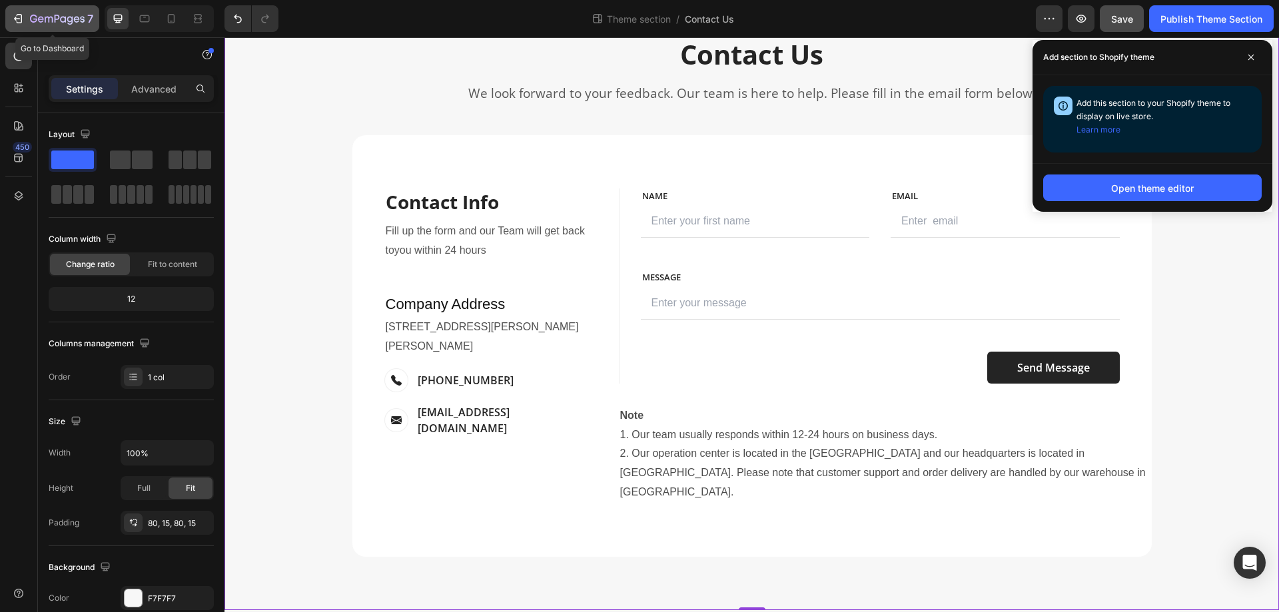
click at [37, 17] on icon "button" at bounding box center [57, 19] width 55 height 11
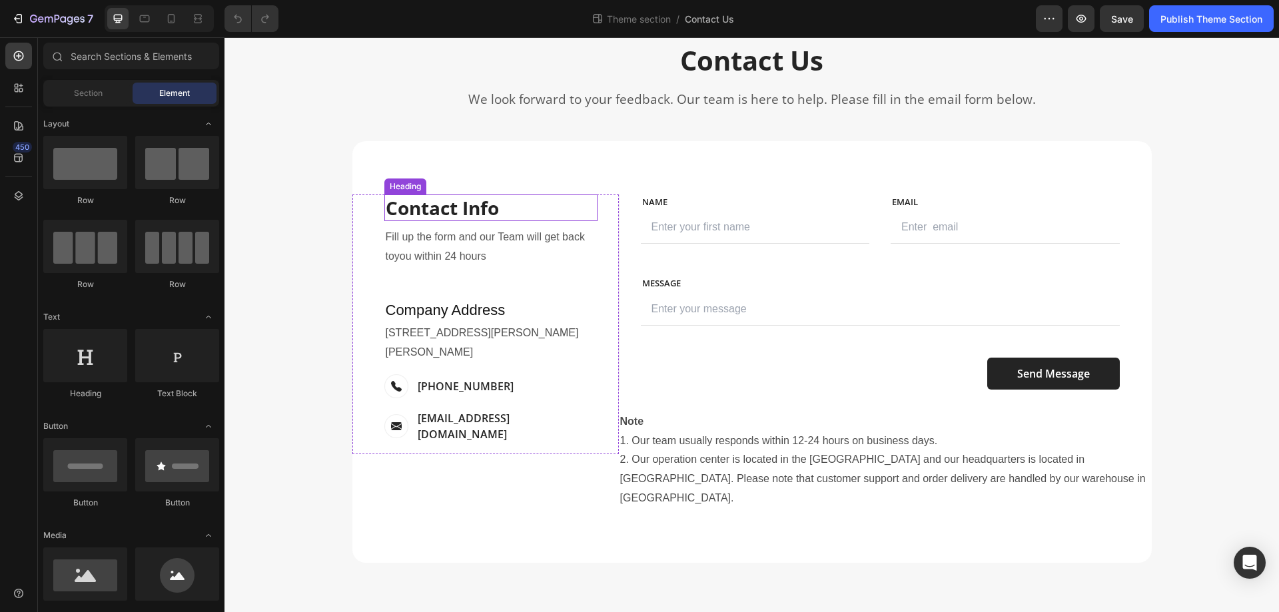
scroll to position [103, 0]
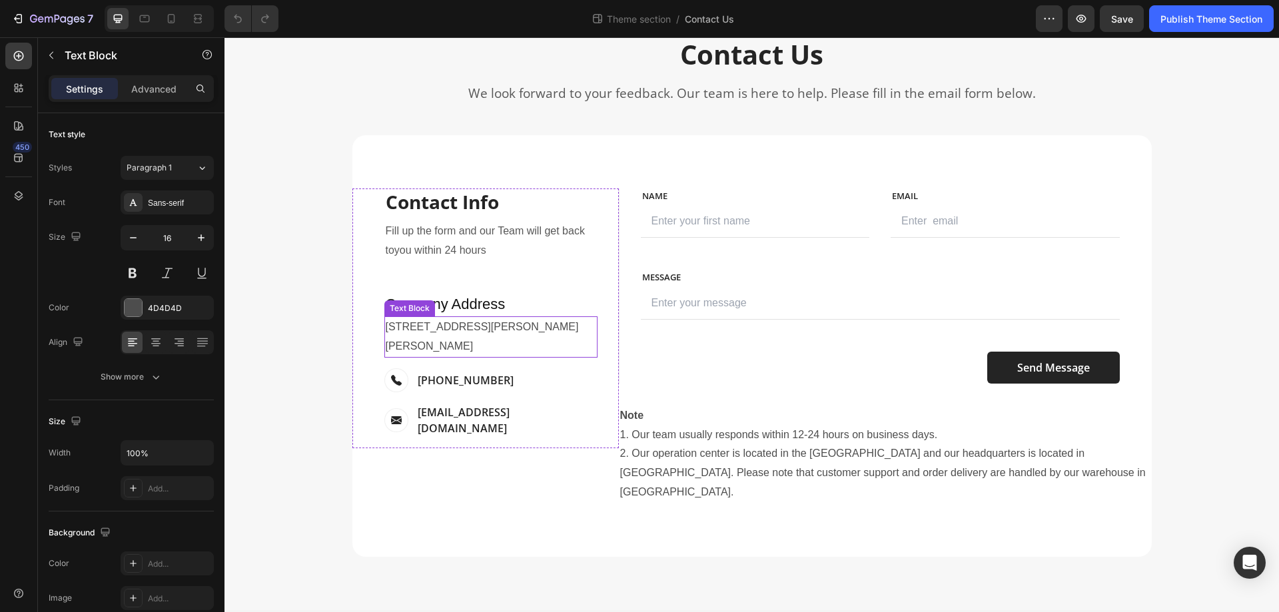
click at [416, 334] on p "[STREET_ADDRESS][PERSON_NAME][PERSON_NAME]" at bounding box center [491, 337] width 210 height 39
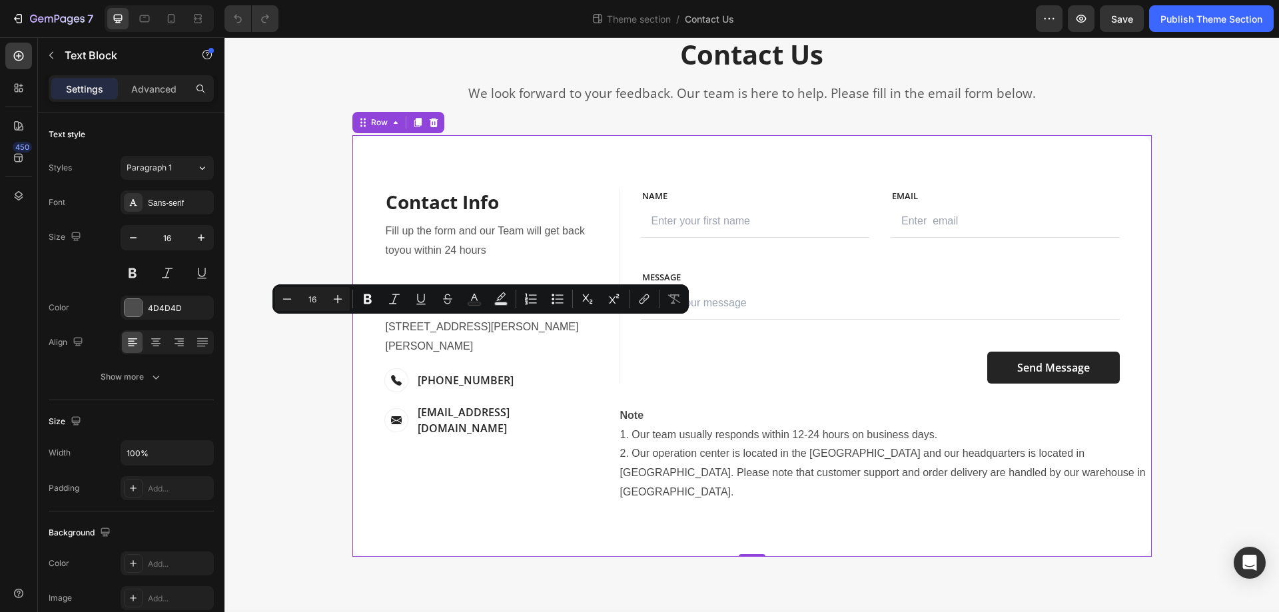
click at [358, 149] on div "Contact Info Heading Contact Information Heading Fill up the form and our Team …" at bounding box center [751, 346] width 799 height 422
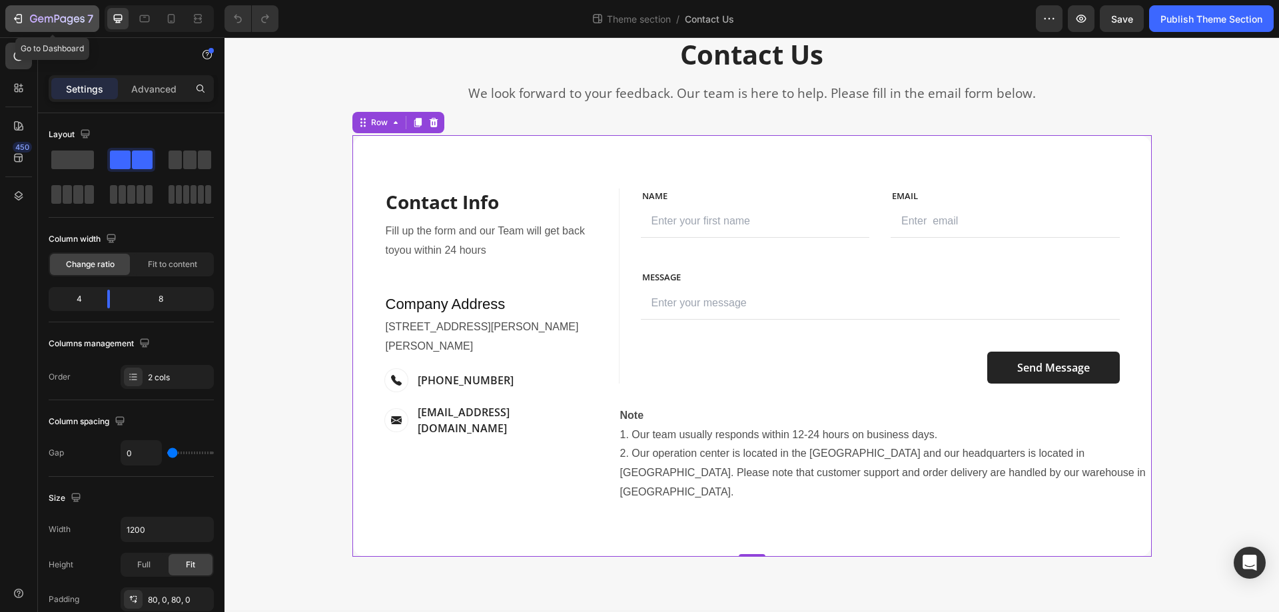
click at [41, 11] on div "7" at bounding box center [61, 19] width 63 height 16
